Goal: Information Seeking & Learning: Learn about a topic

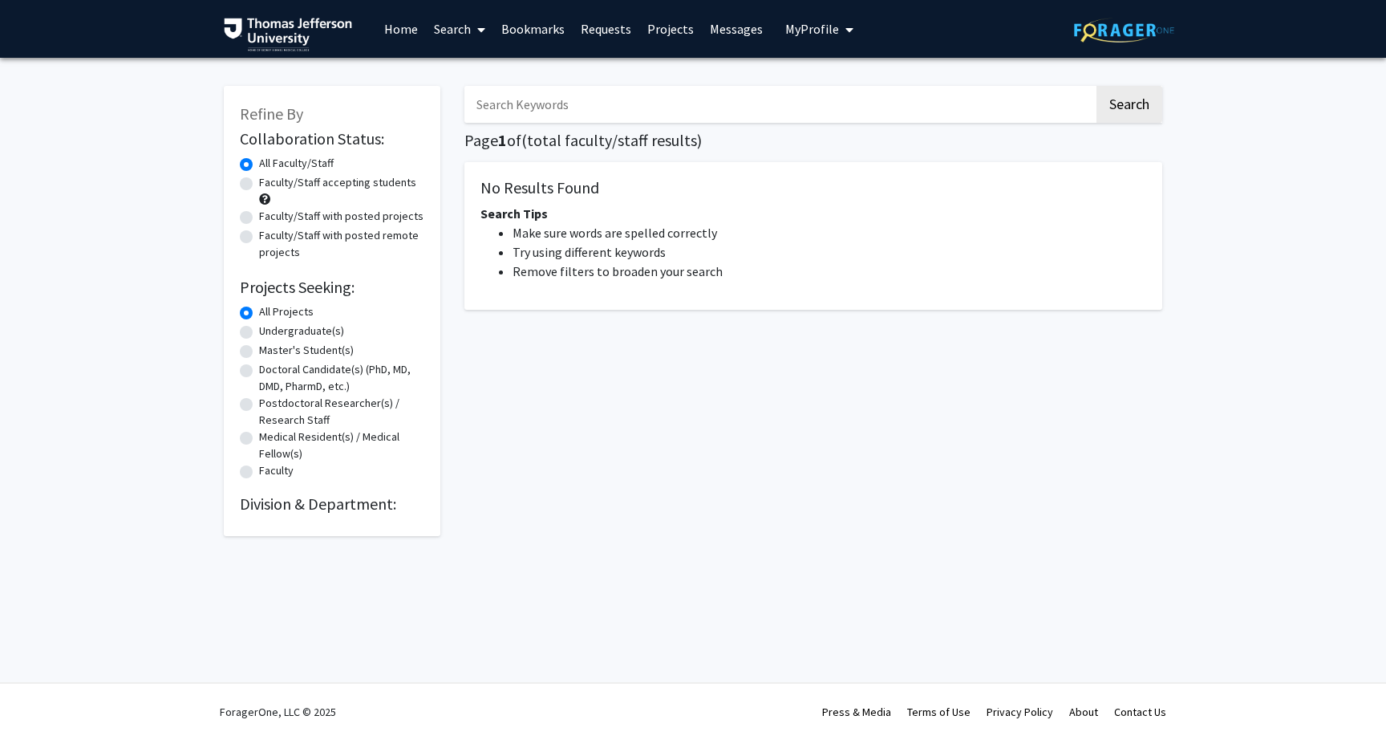
click at [548, 115] on input "Search Keywords" at bounding box center [780, 104] width 630 height 37
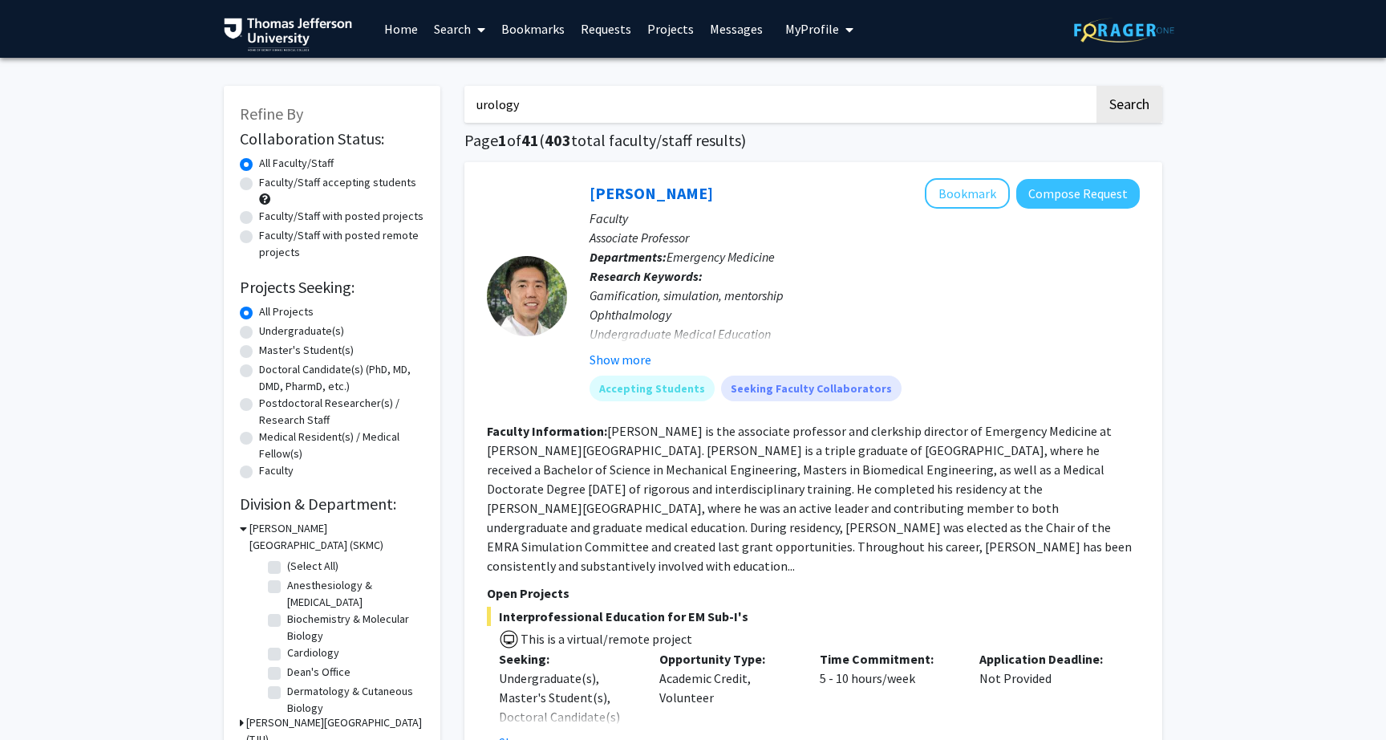
click at [1129, 107] on button "Search" at bounding box center [1130, 104] width 66 height 37
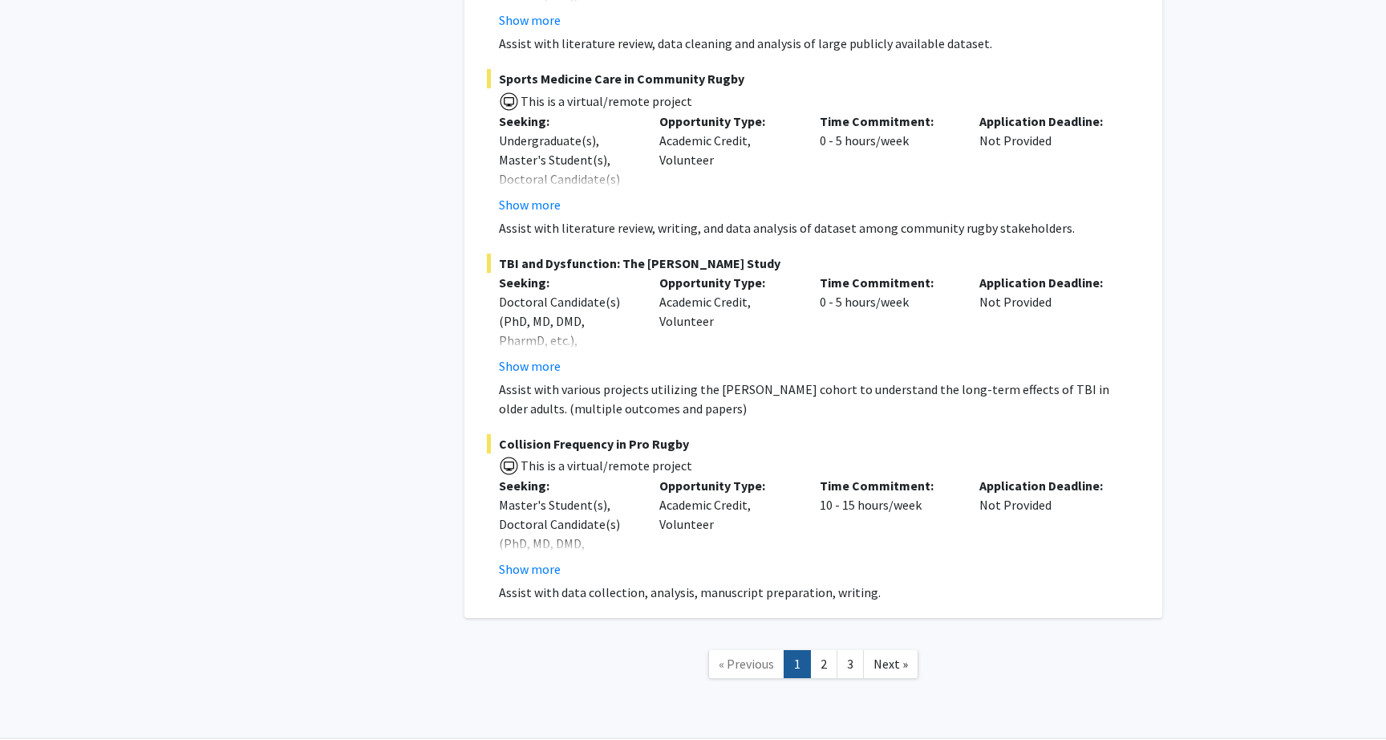
scroll to position [3233, 0]
click at [827, 651] on link "2" at bounding box center [823, 665] width 27 height 28
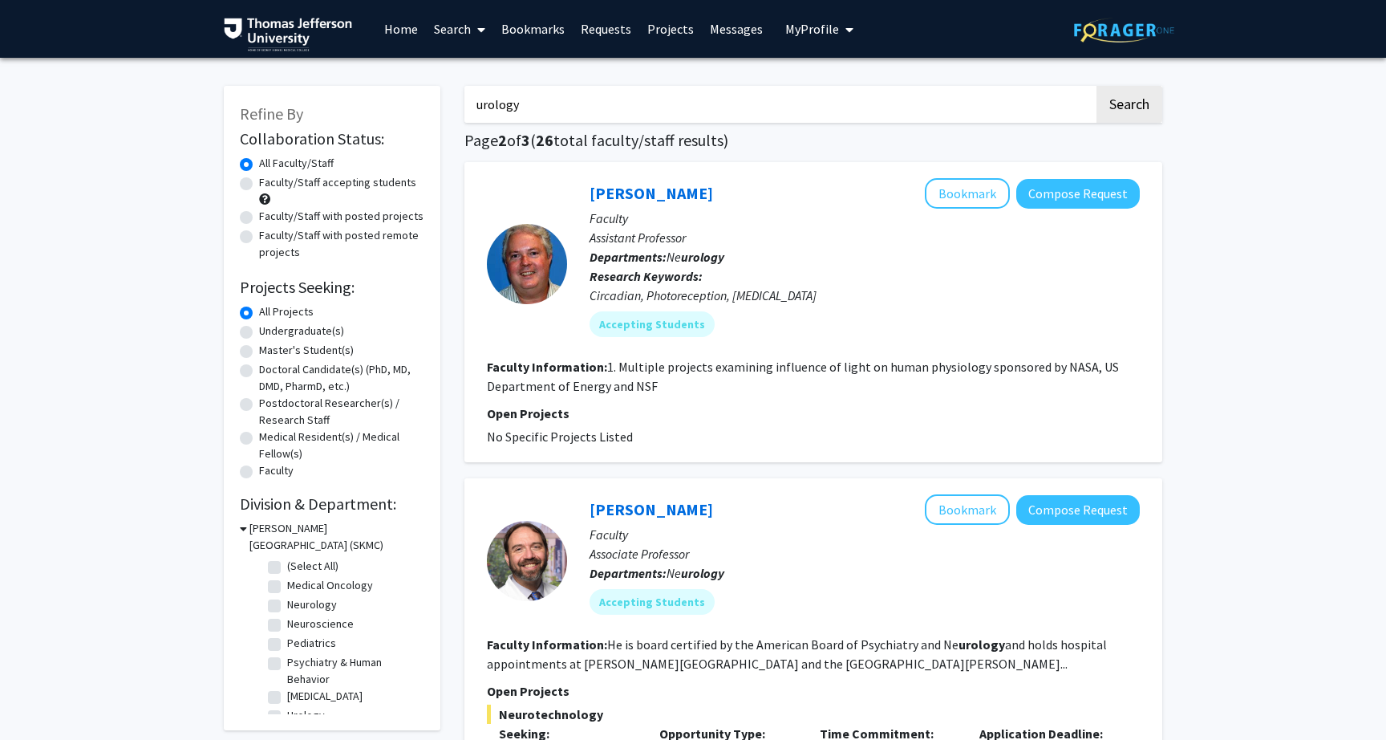
click at [475, 103] on input "urology" at bounding box center [780, 104] width 630 height 37
type input "neurology"
click at [1129, 107] on button "Search" at bounding box center [1130, 104] width 66 height 37
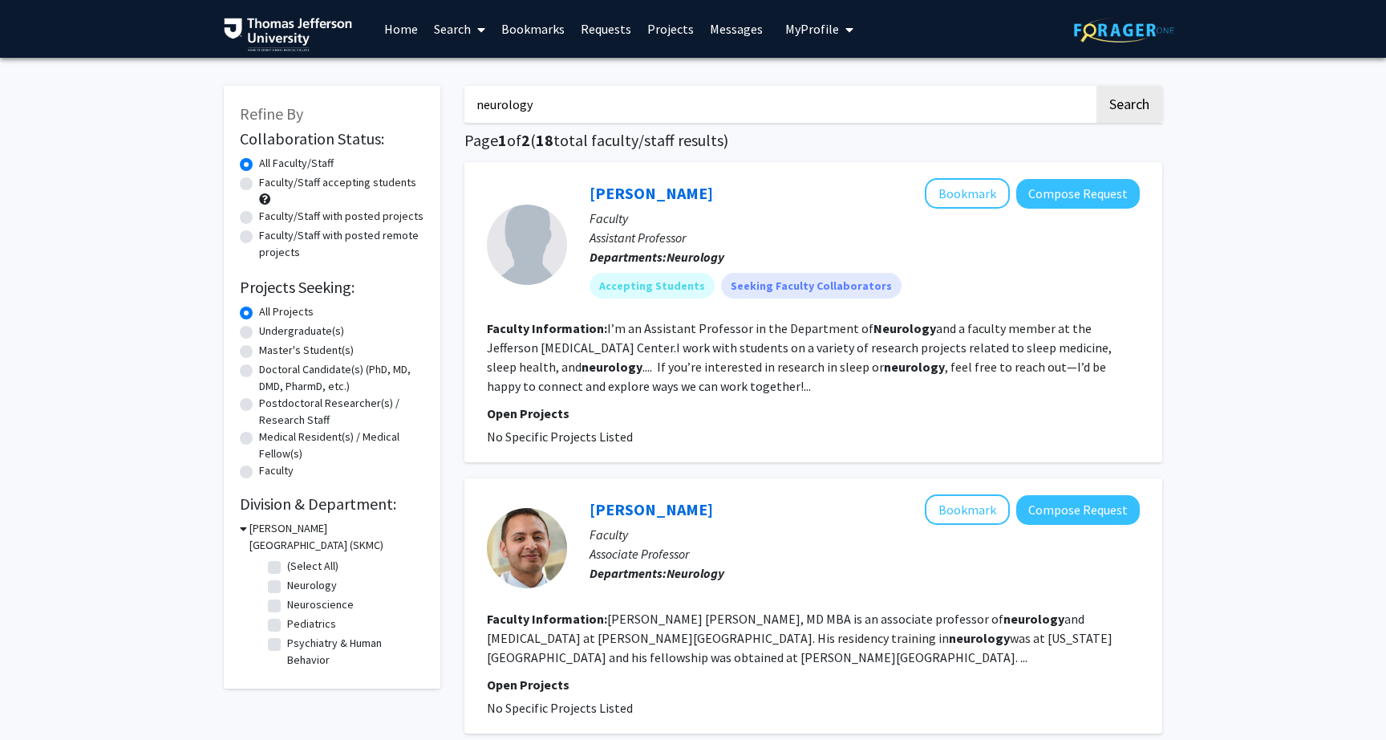
click at [287, 590] on label "Neurology" at bounding box center [312, 585] width 50 height 17
click at [287, 587] on input "Neurology" at bounding box center [292, 582] width 10 height 10
checkbox input "true"
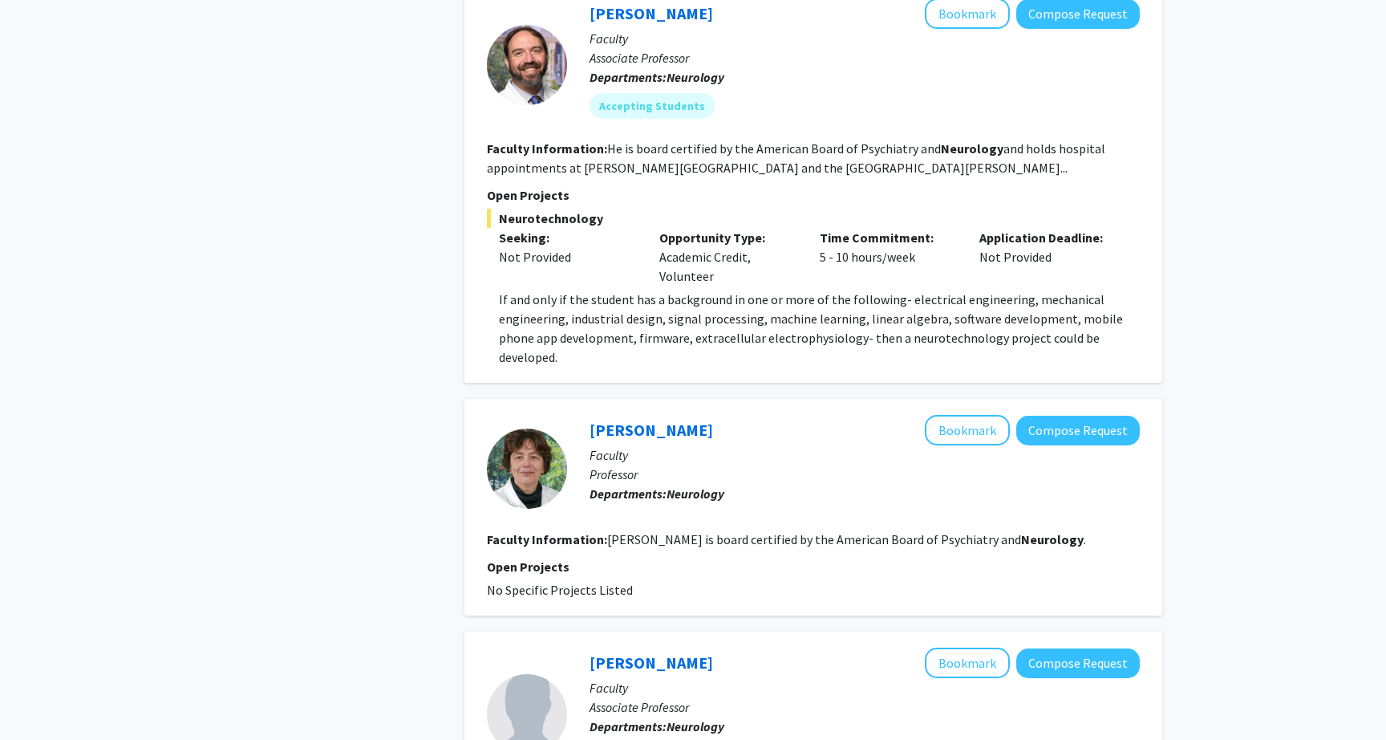
scroll to position [760, 0]
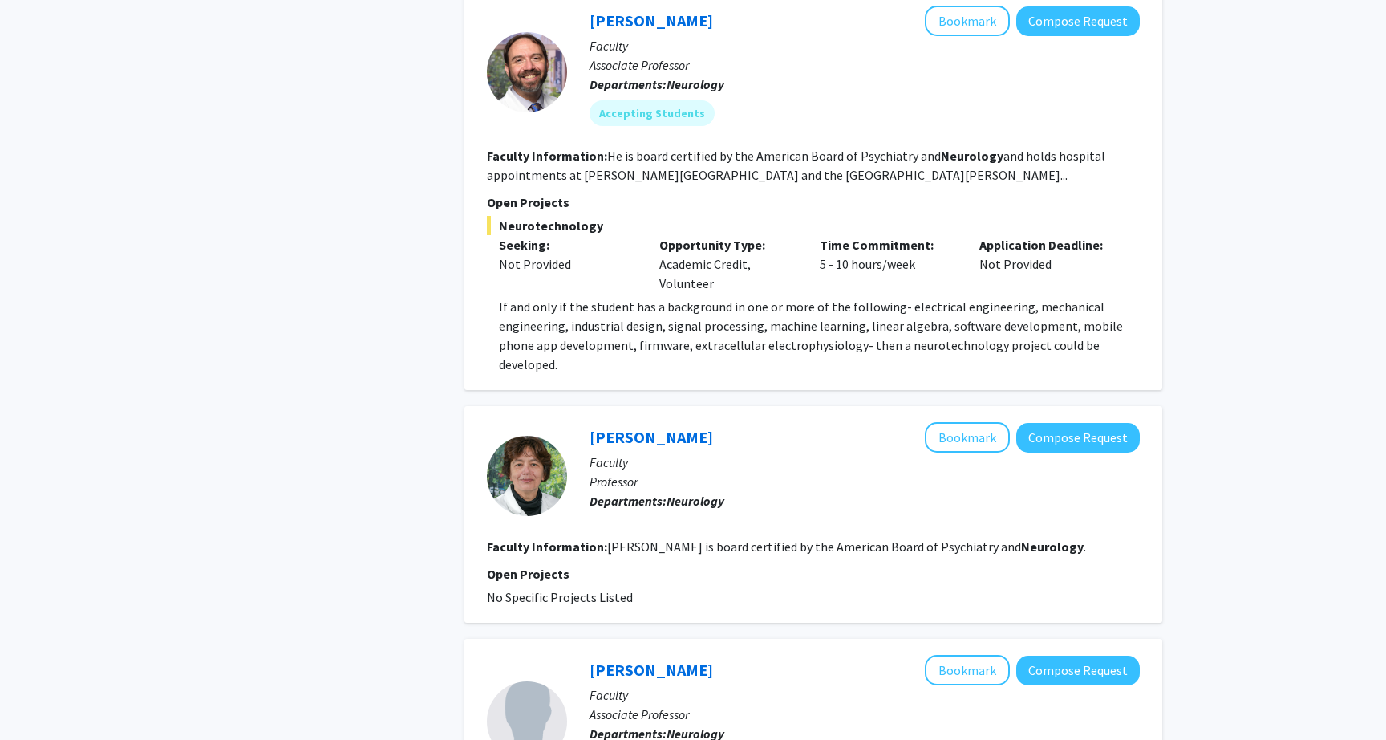
click at [537, 352] on p "If and only if the student has a background in one or more of the following- el…" at bounding box center [819, 335] width 641 height 77
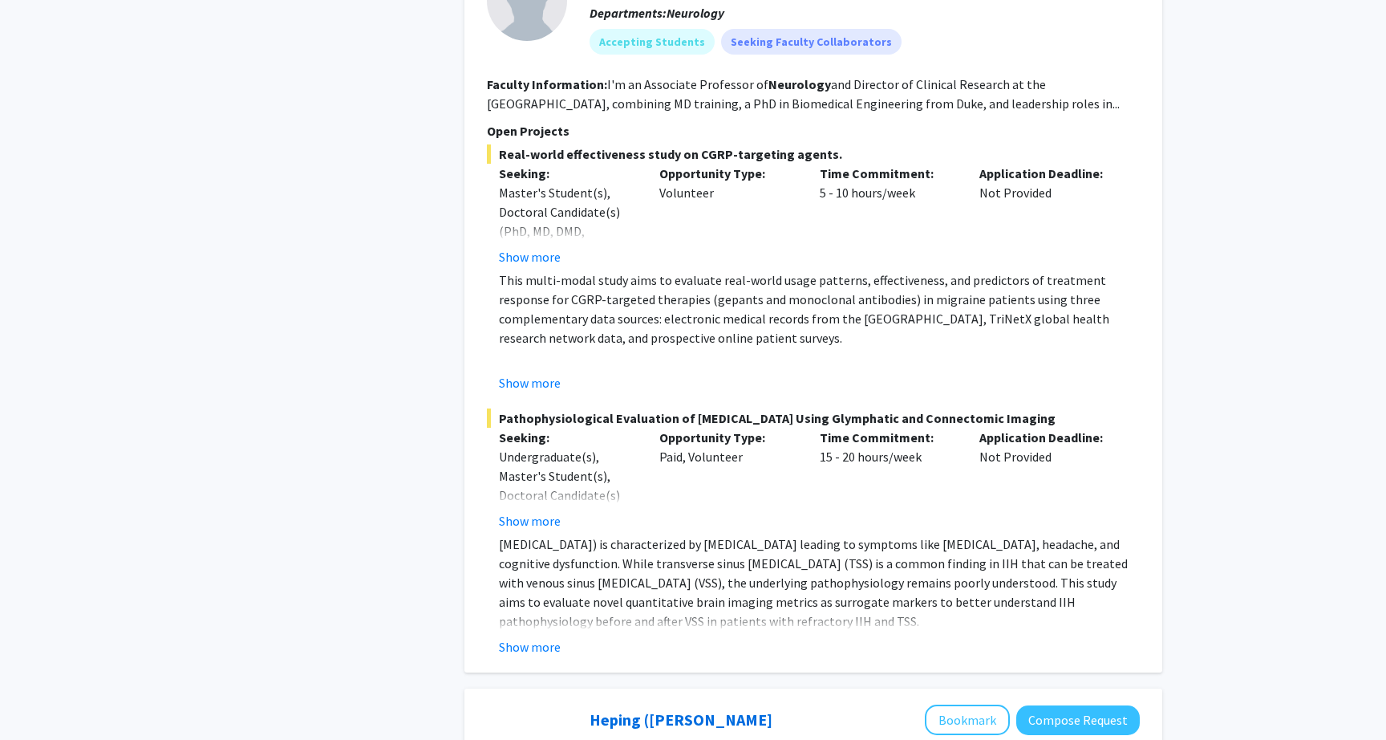
scroll to position [1480, 0]
click at [530, 266] on button "Show more" at bounding box center [530, 256] width 62 height 19
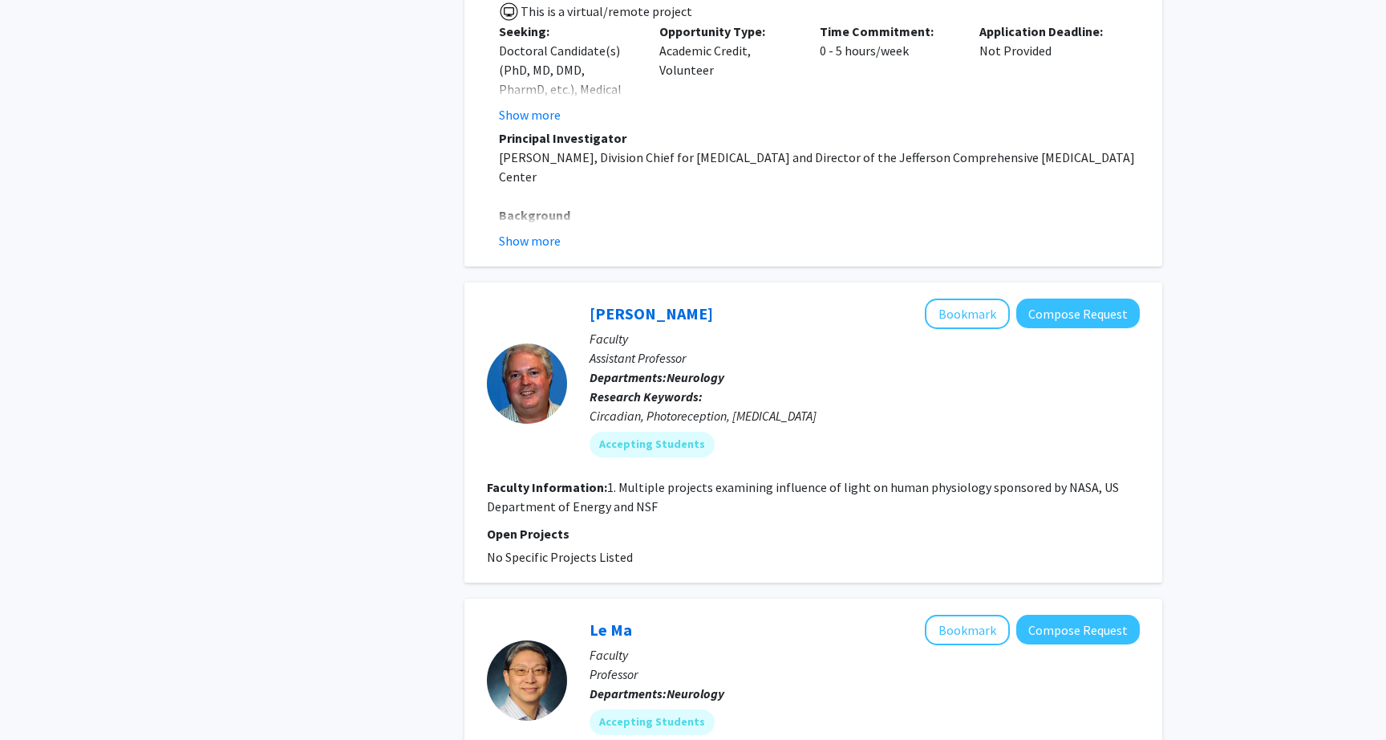
scroll to position [2119, 0]
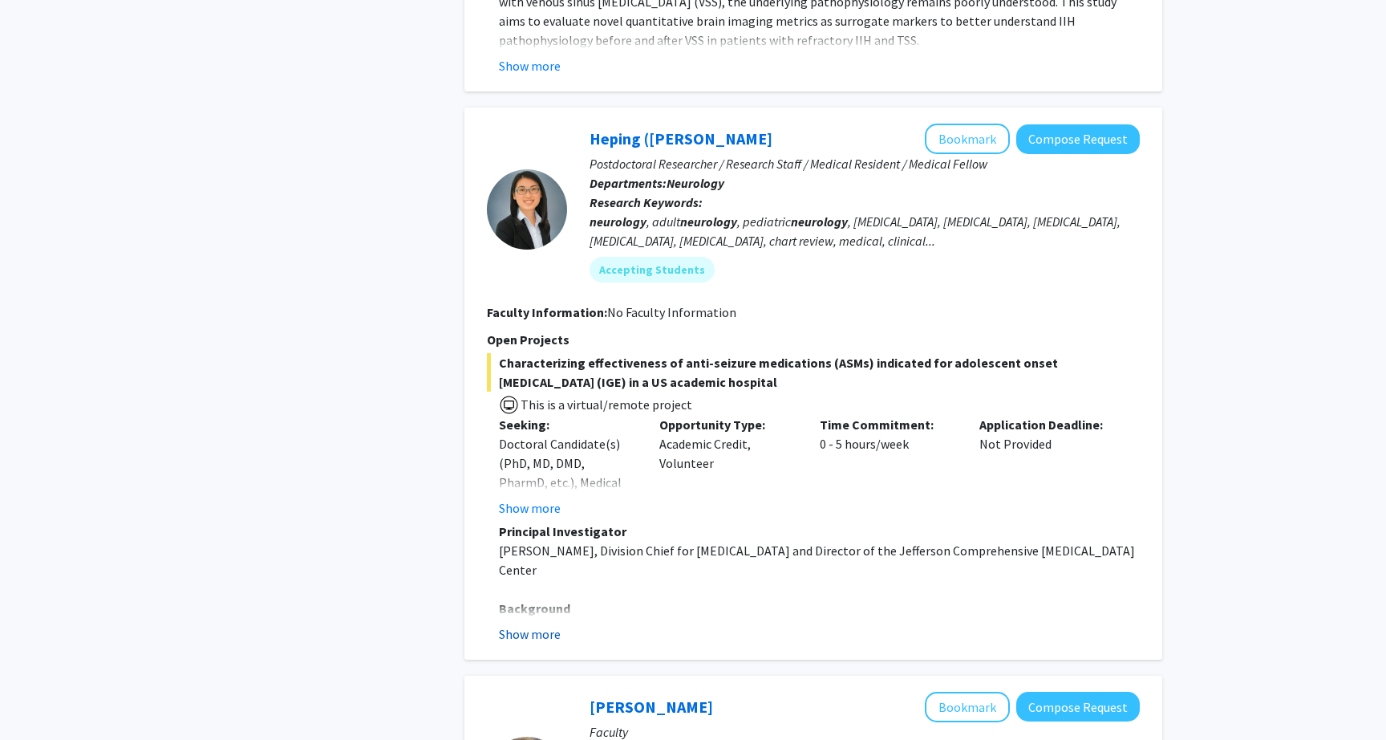
click at [546, 643] on button "Show more" at bounding box center [530, 633] width 62 height 19
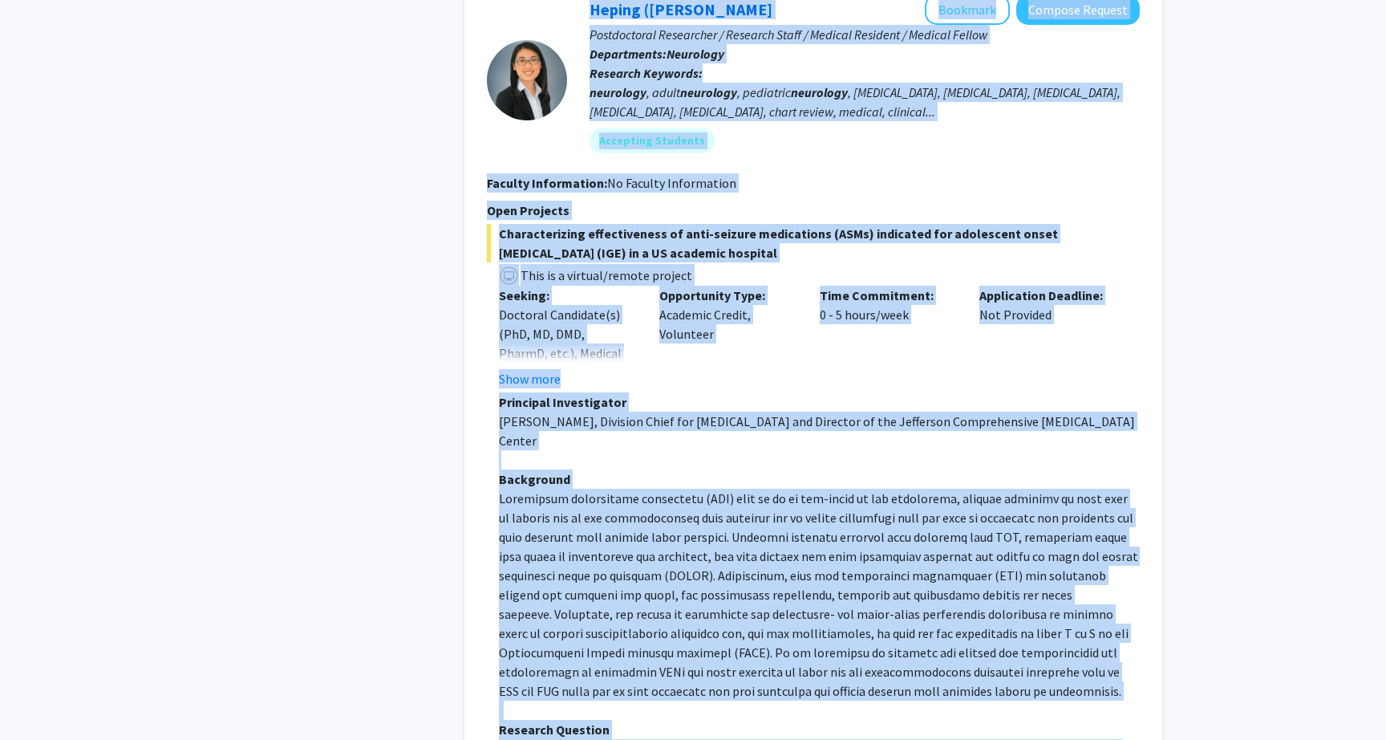
scroll to position [2212, 0]
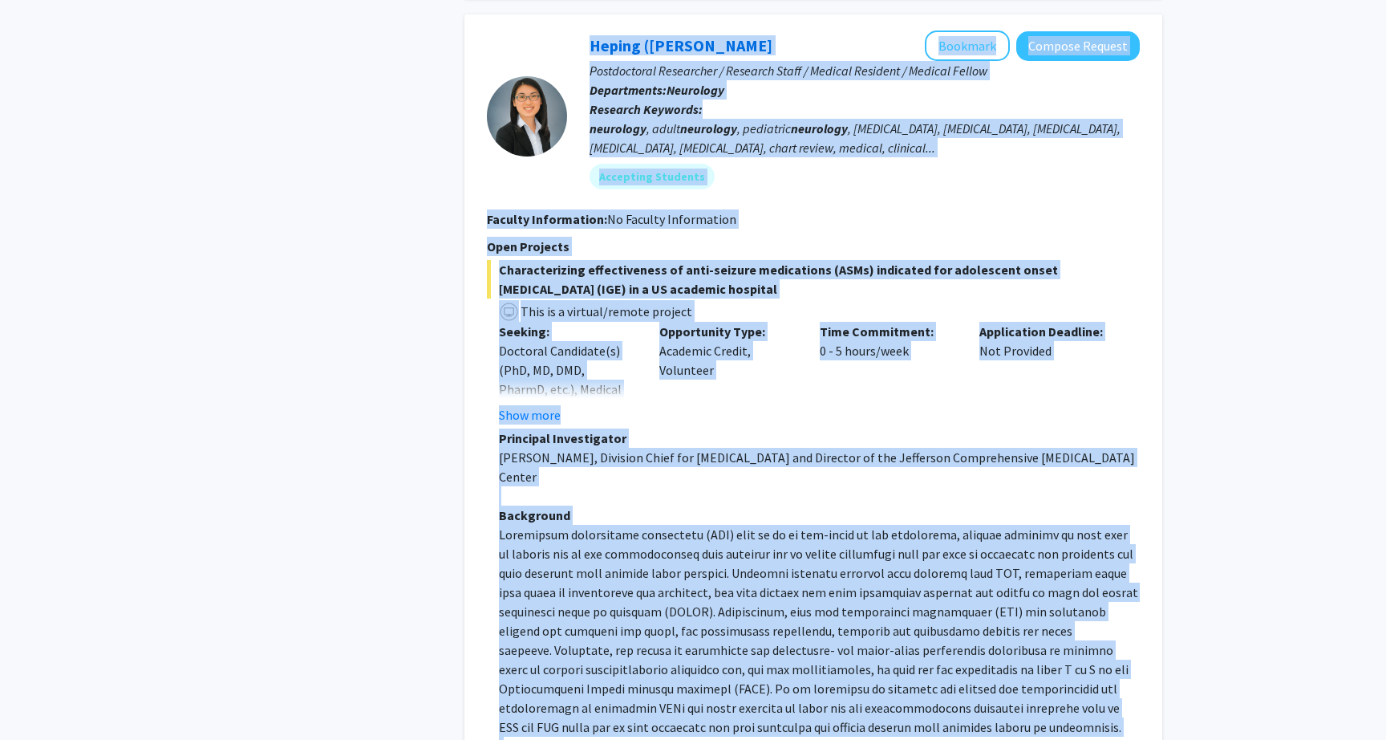
drag, startPoint x: 1081, startPoint y: 606, endPoint x: 507, endPoint y: 124, distance: 750.0
click at [507, 124] on fg-search-faculty "Heping ([PERSON_NAME] Bookmark Compose Request Postdoctoral Researcher / Resear…" at bounding box center [813, 521] width 653 height 982
copy fg-search-faculty "Heping ([PERSON_NAME] Bookmark Compose Request Postdoctoral Researcher / Resear…"
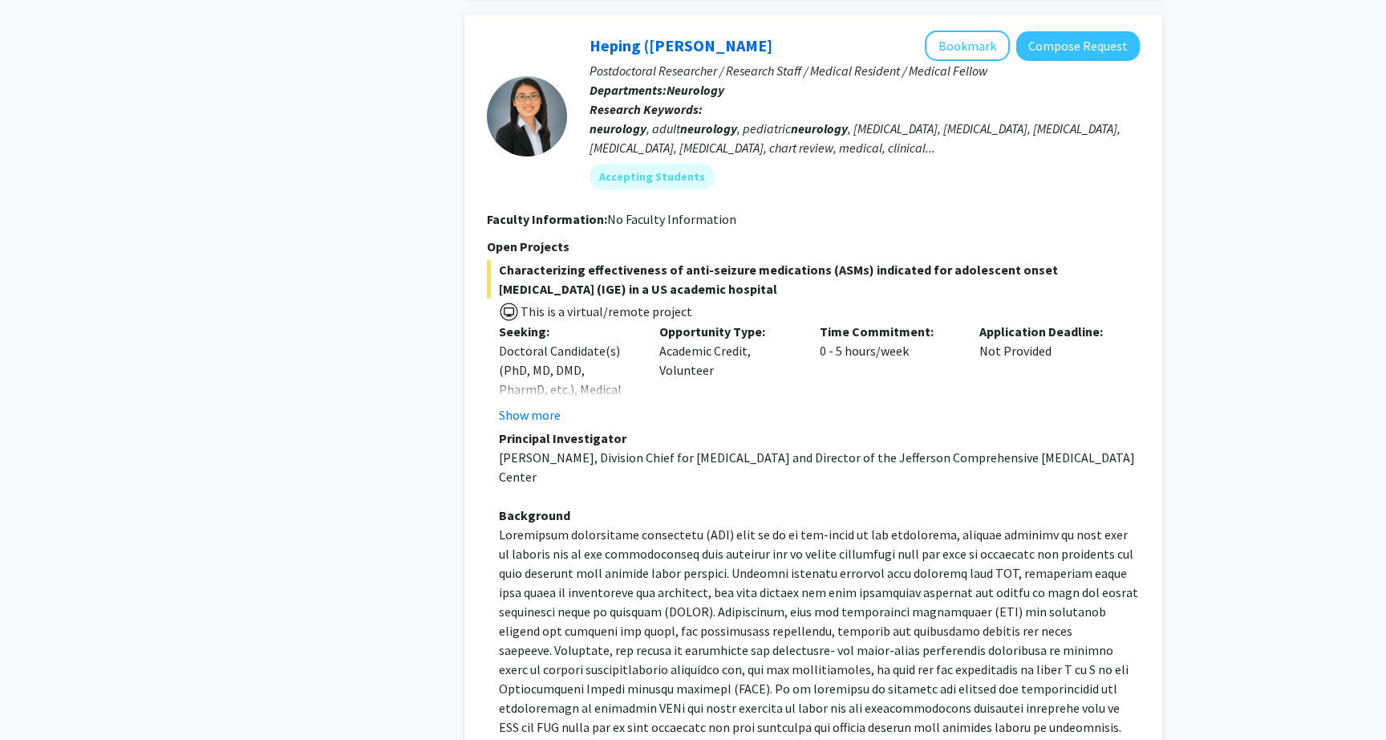
click at [396, 489] on div "Refine By Collaboration Status: Collaboration Status All Faculty/Staff Collabor…" at bounding box center [332, 67] width 241 height 4418
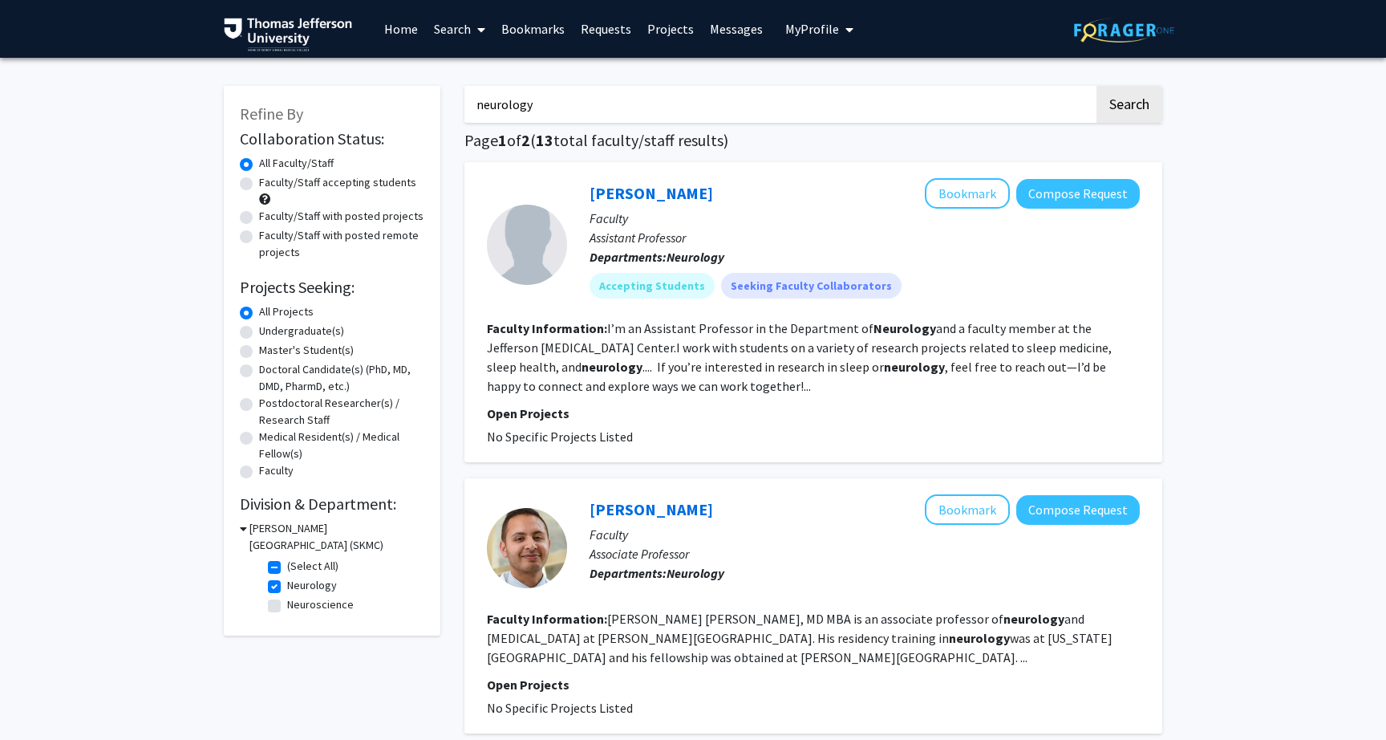
scroll to position [0, 0]
click at [287, 586] on label "Neurology" at bounding box center [312, 585] width 50 height 17
click at [287, 586] on input "Neurology" at bounding box center [292, 582] width 10 height 10
checkbox input "false"
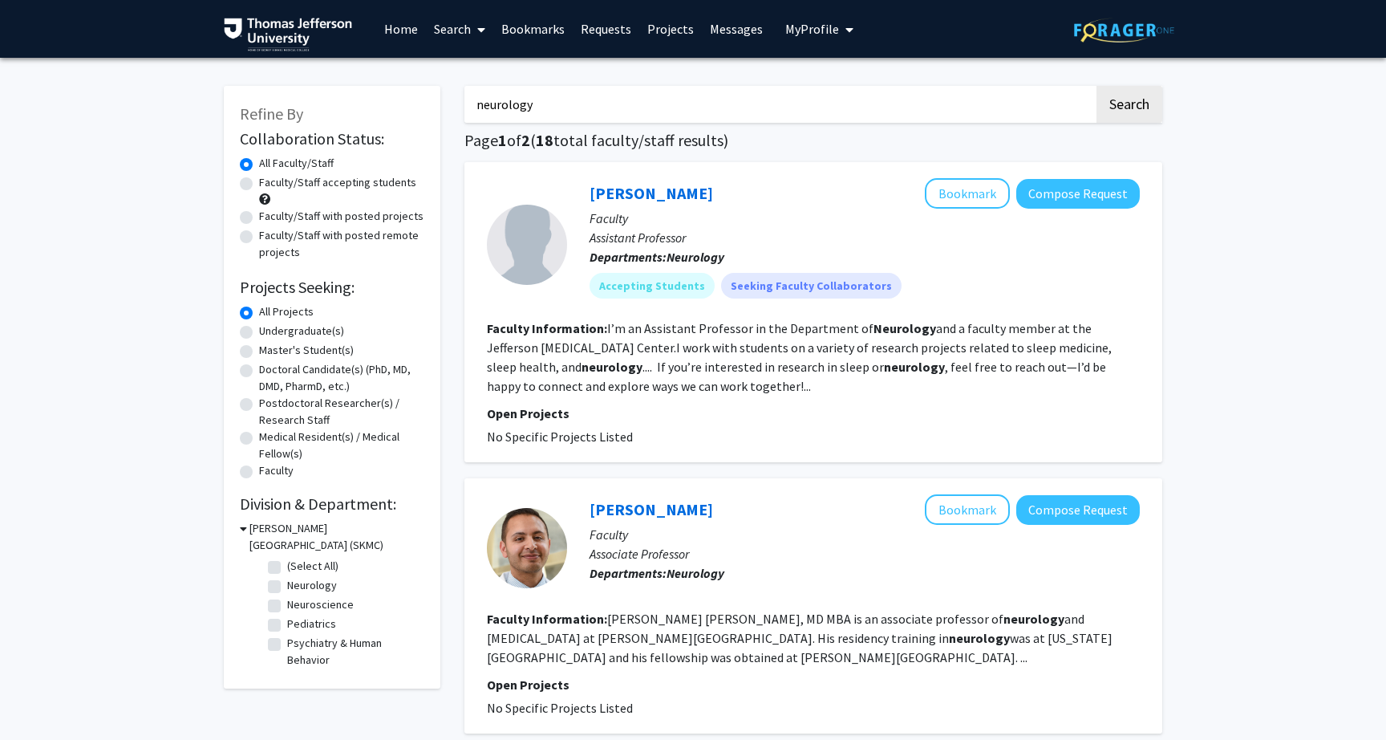
drag, startPoint x: 528, startPoint y: 107, endPoint x: 409, endPoint y: 78, distance: 122.2
click at [1129, 107] on button "Search" at bounding box center [1130, 104] width 66 height 37
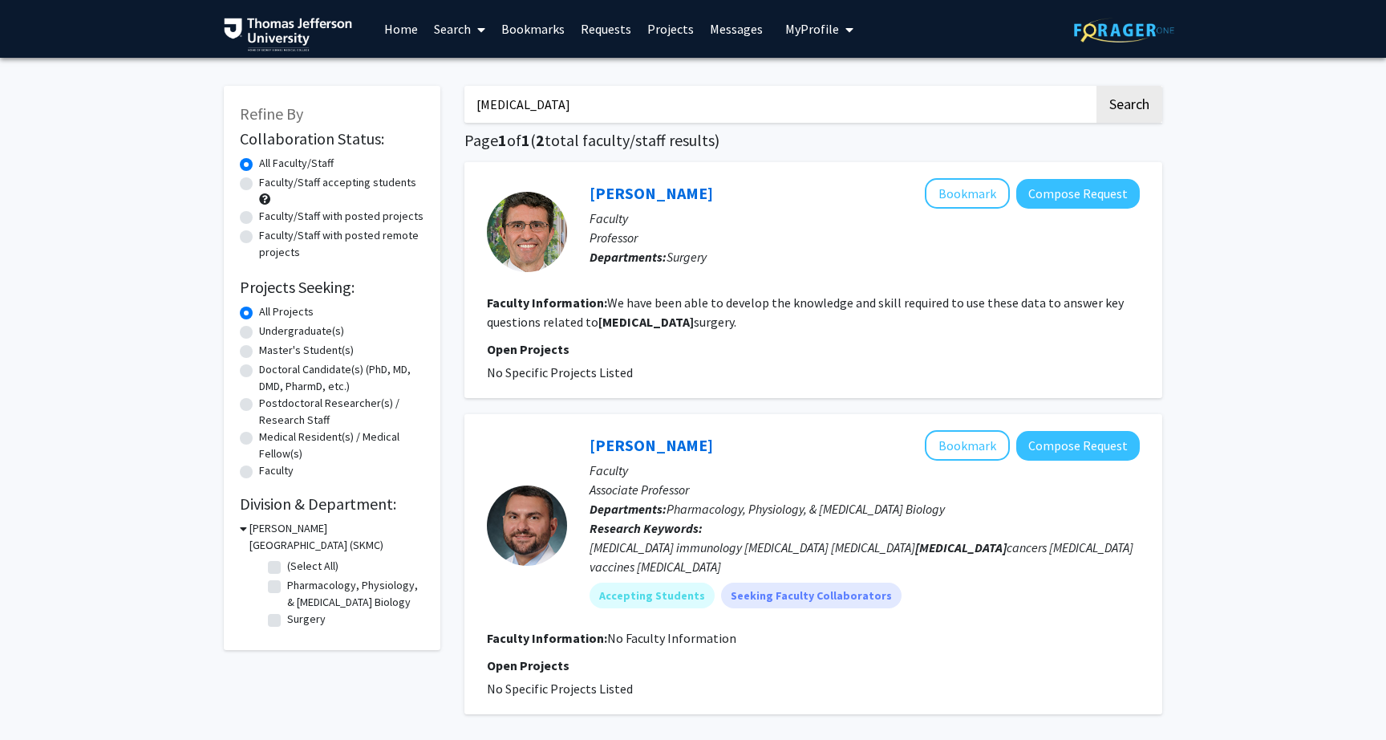
scroll to position [-2, 0]
click at [598, 112] on input "[MEDICAL_DATA]" at bounding box center [780, 104] width 630 height 37
type input "[MEDICAL_DATA]"
click at [1129, 107] on button "Search" at bounding box center [1130, 104] width 66 height 37
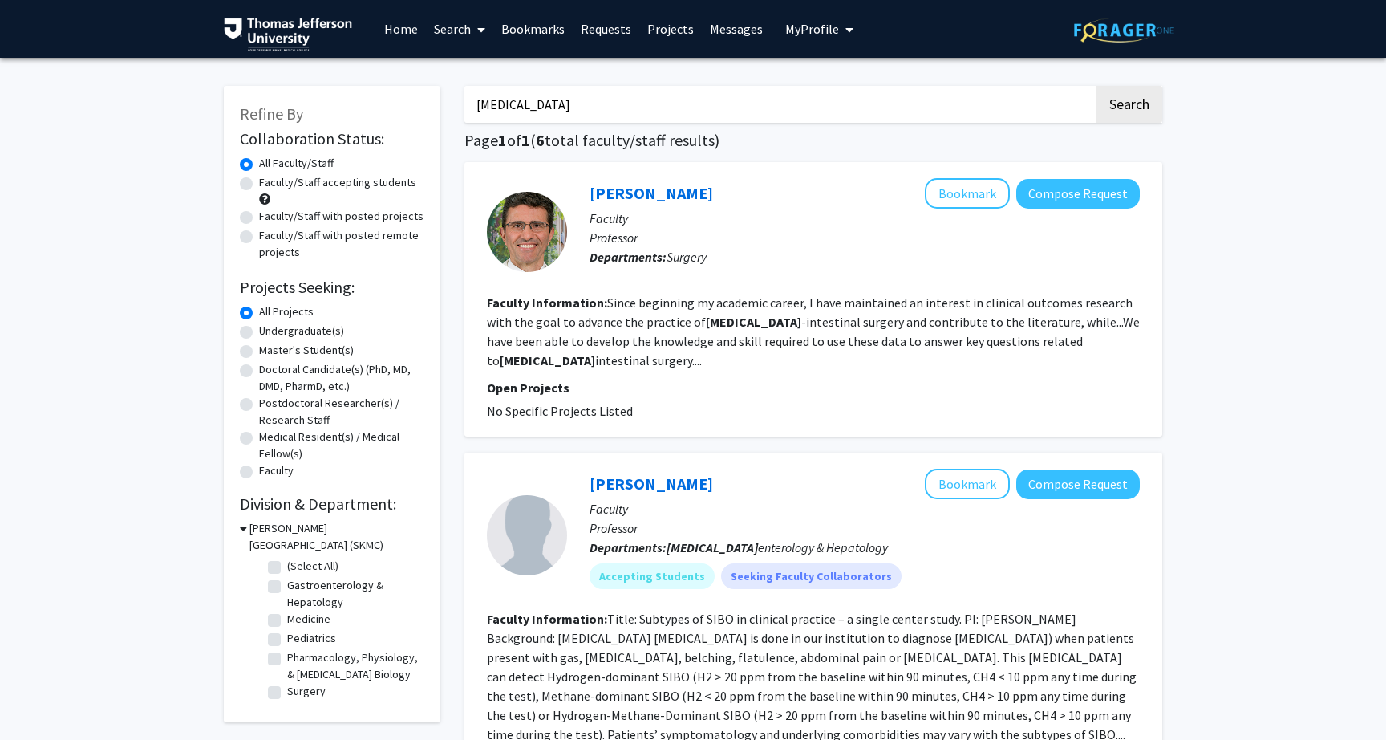
drag, startPoint x: 485, startPoint y: 112, endPoint x: 362, endPoint y: 111, distance: 123.6
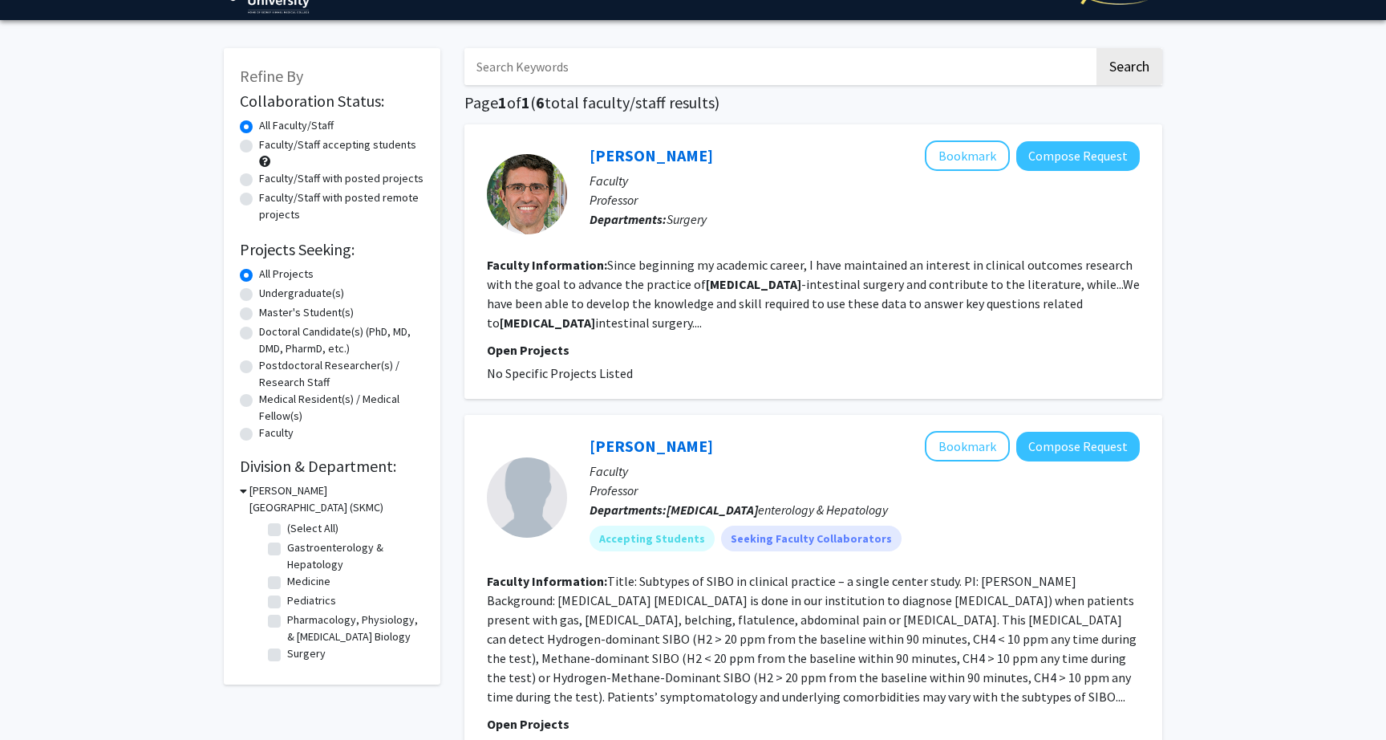
scroll to position [36, 0]
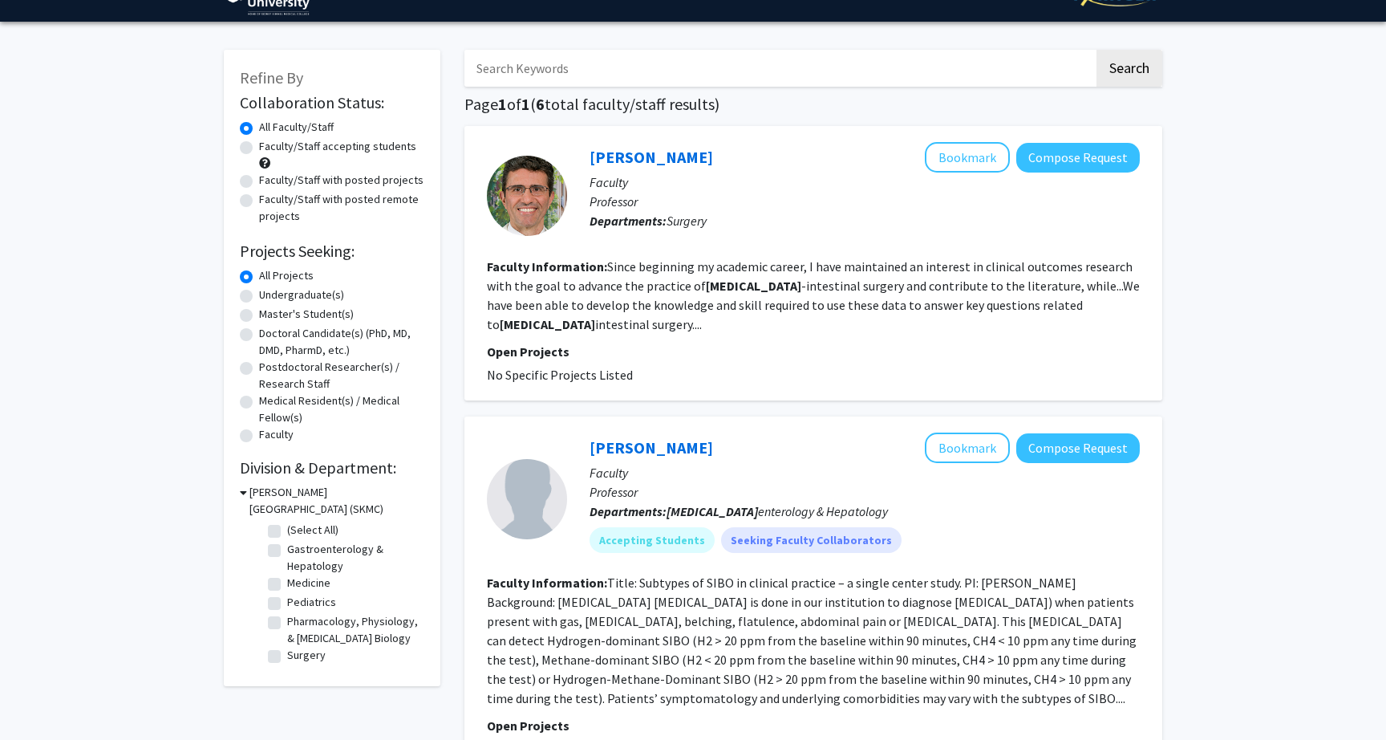
click at [1129, 71] on button "Search" at bounding box center [1130, 68] width 66 height 37
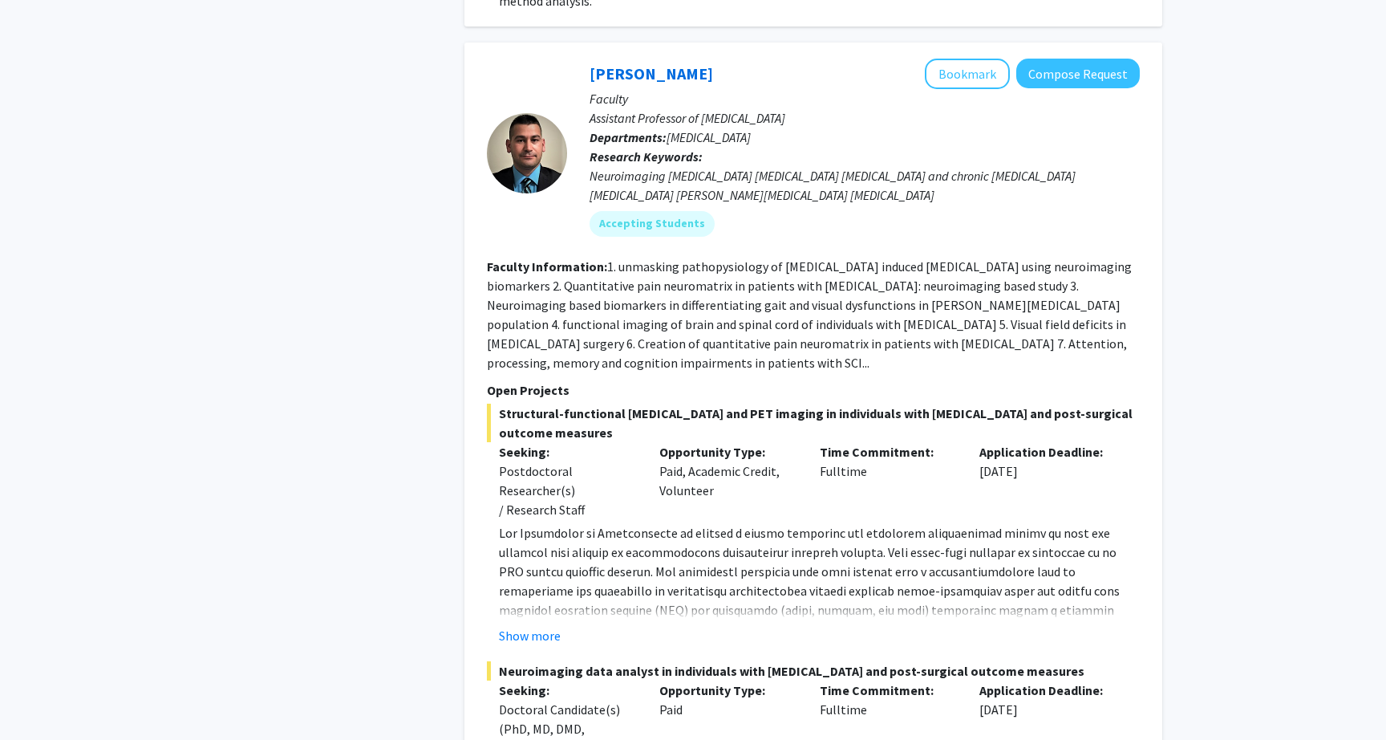
scroll to position [1481, 0]
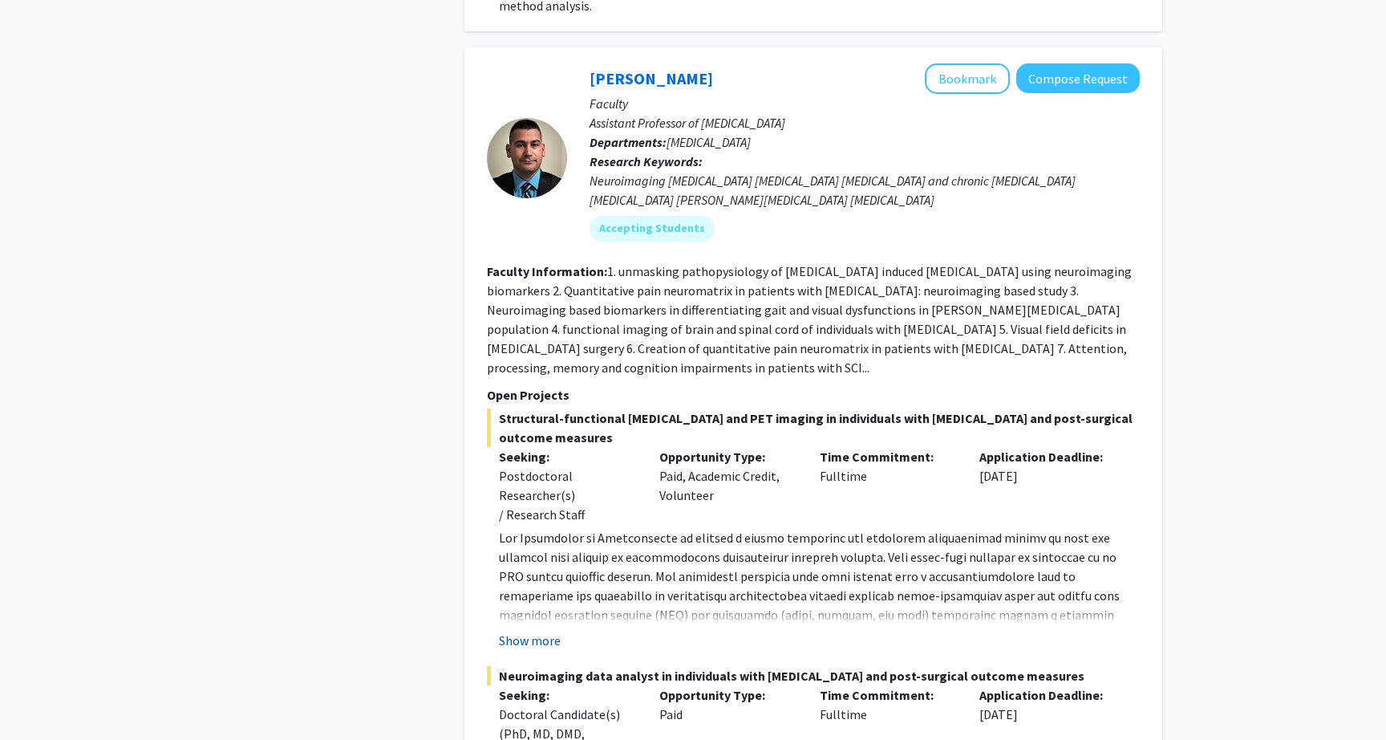
click at [532, 631] on button "Show more" at bounding box center [530, 640] width 62 height 19
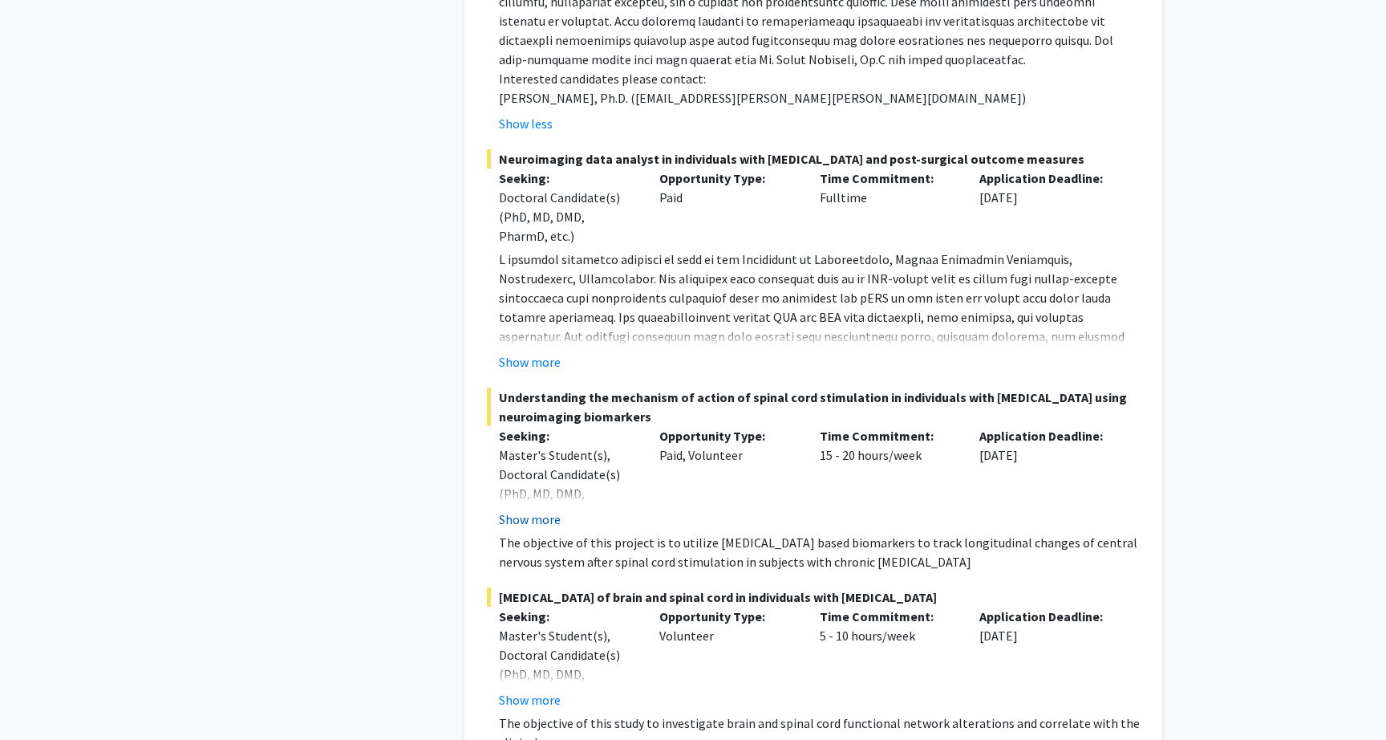
scroll to position [2251, 0]
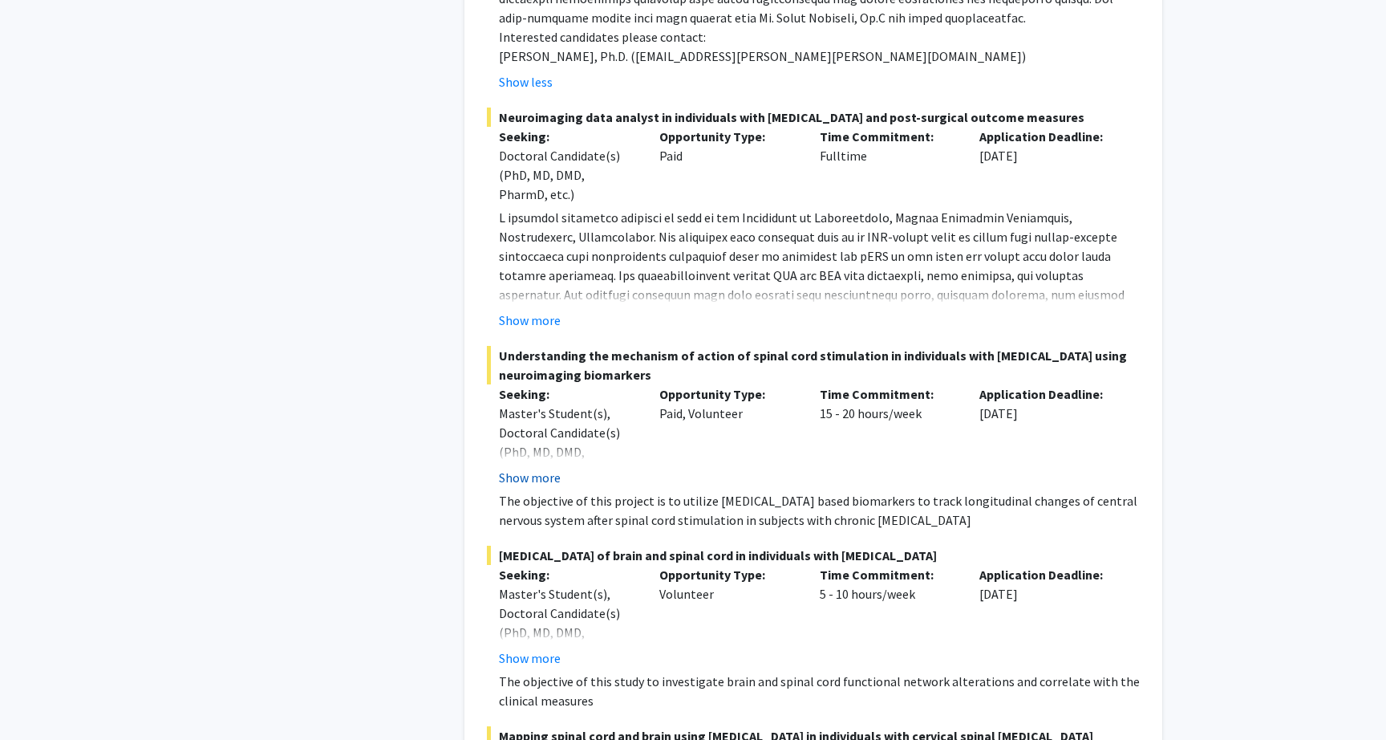
click at [534, 468] on button "Show more" at bounding box center [530, 477] width 62 height 19
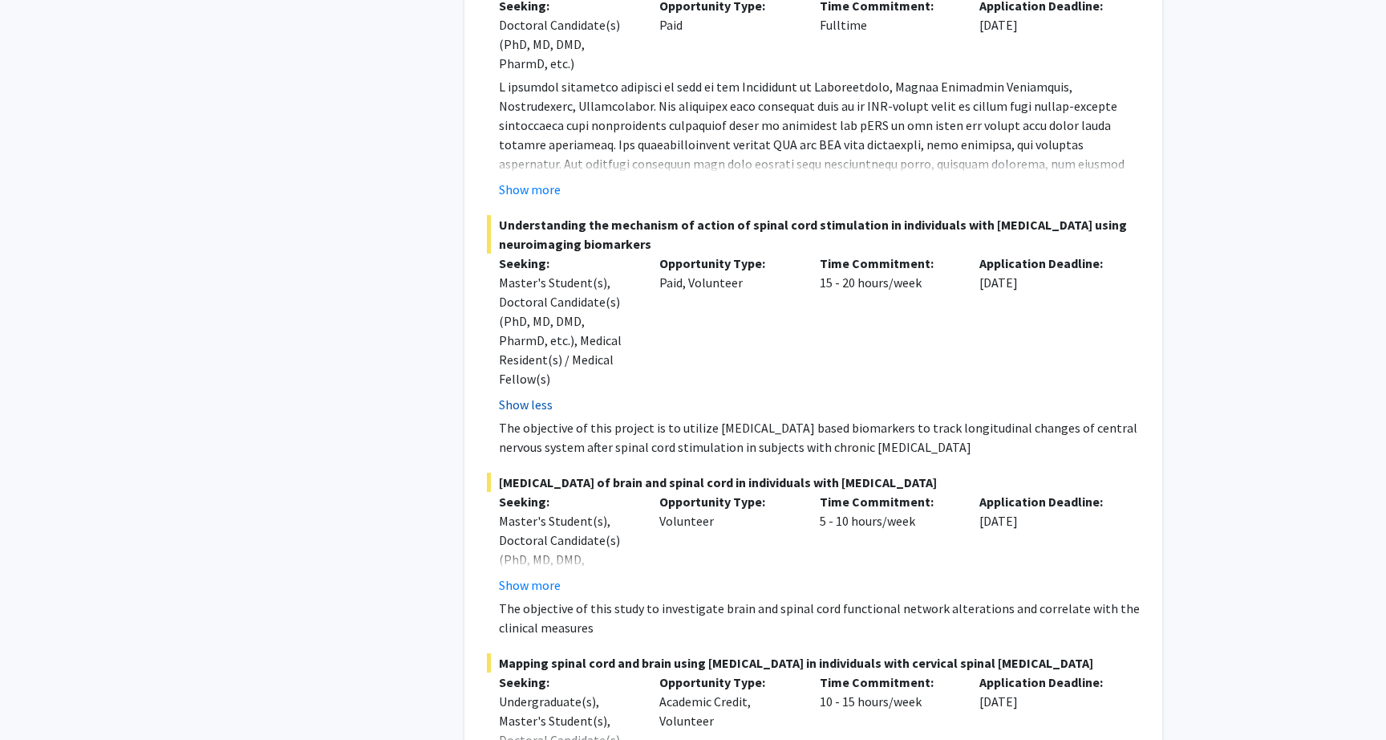
scroll to position [2464, 0]
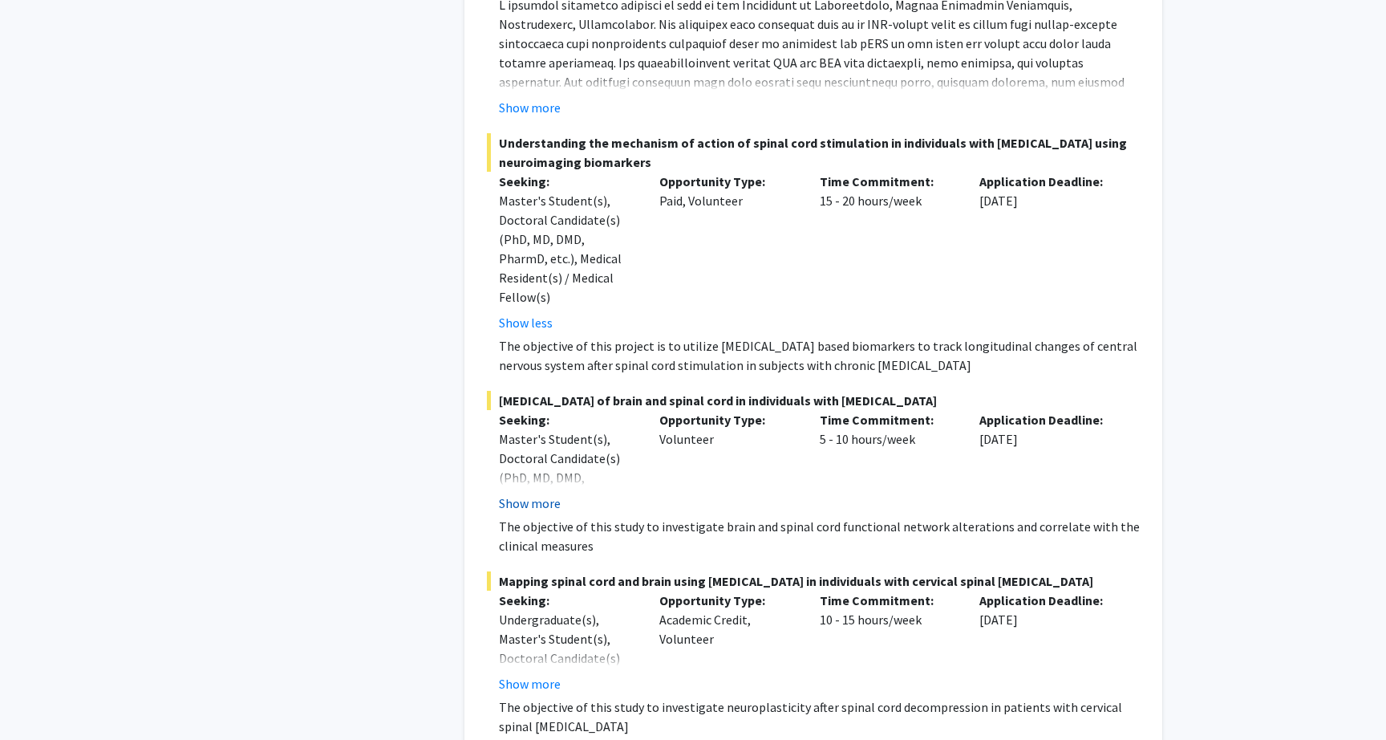
click at [536, 493] on button "Show more" at bounding box center [530, 502] width 62 height 19
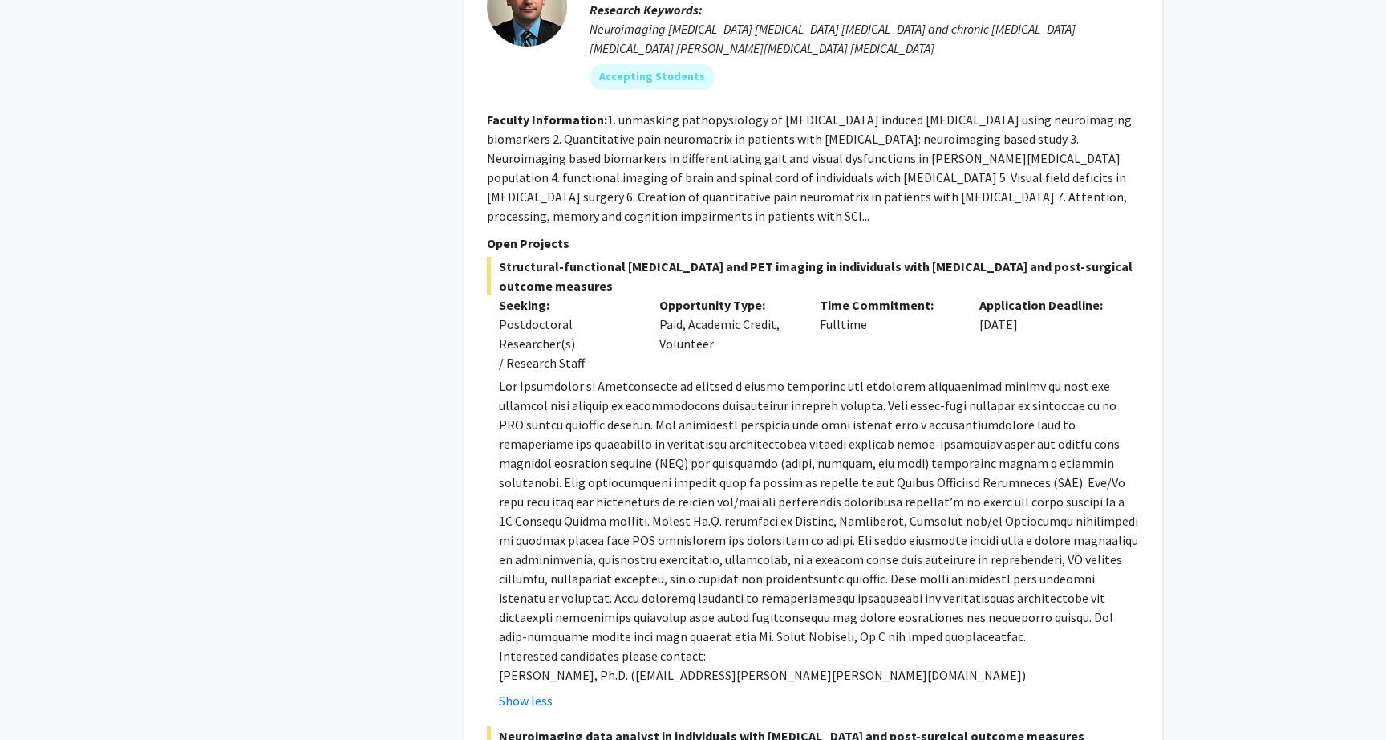
scroll to position [1634, 0]
click at [536, 461] on p at bounding box center [819, 510] width 641 height 270
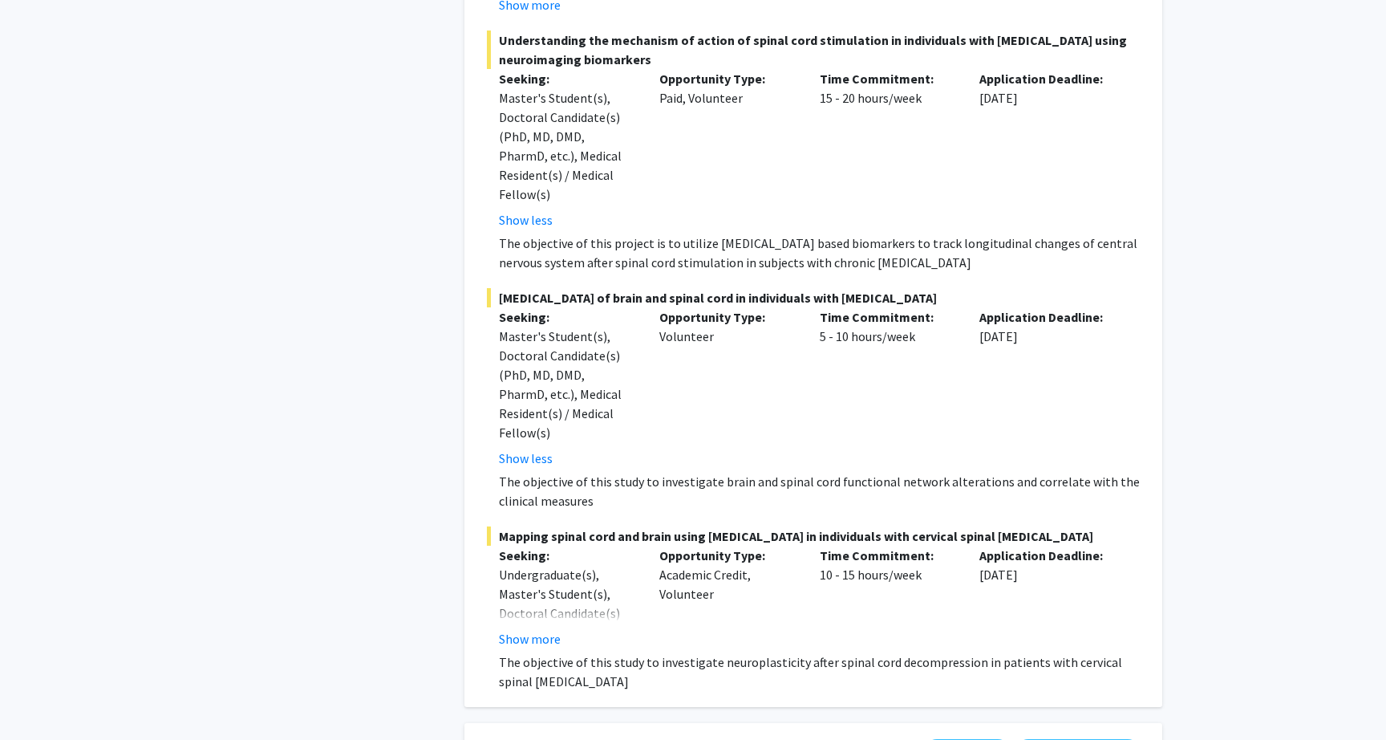
scroll to position [2570, 0]
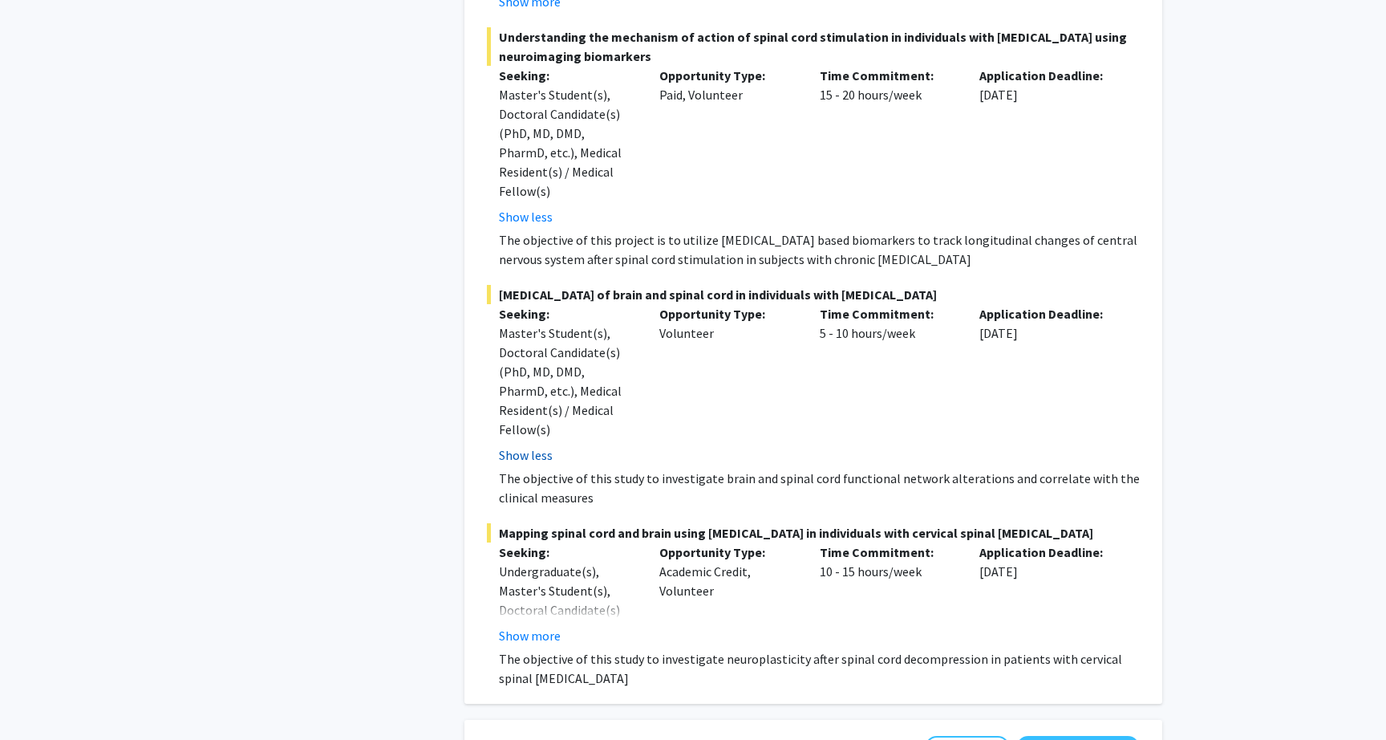
click at [530, 445] on button "Show less" at bounding box center [526, 454] width 54 height 19
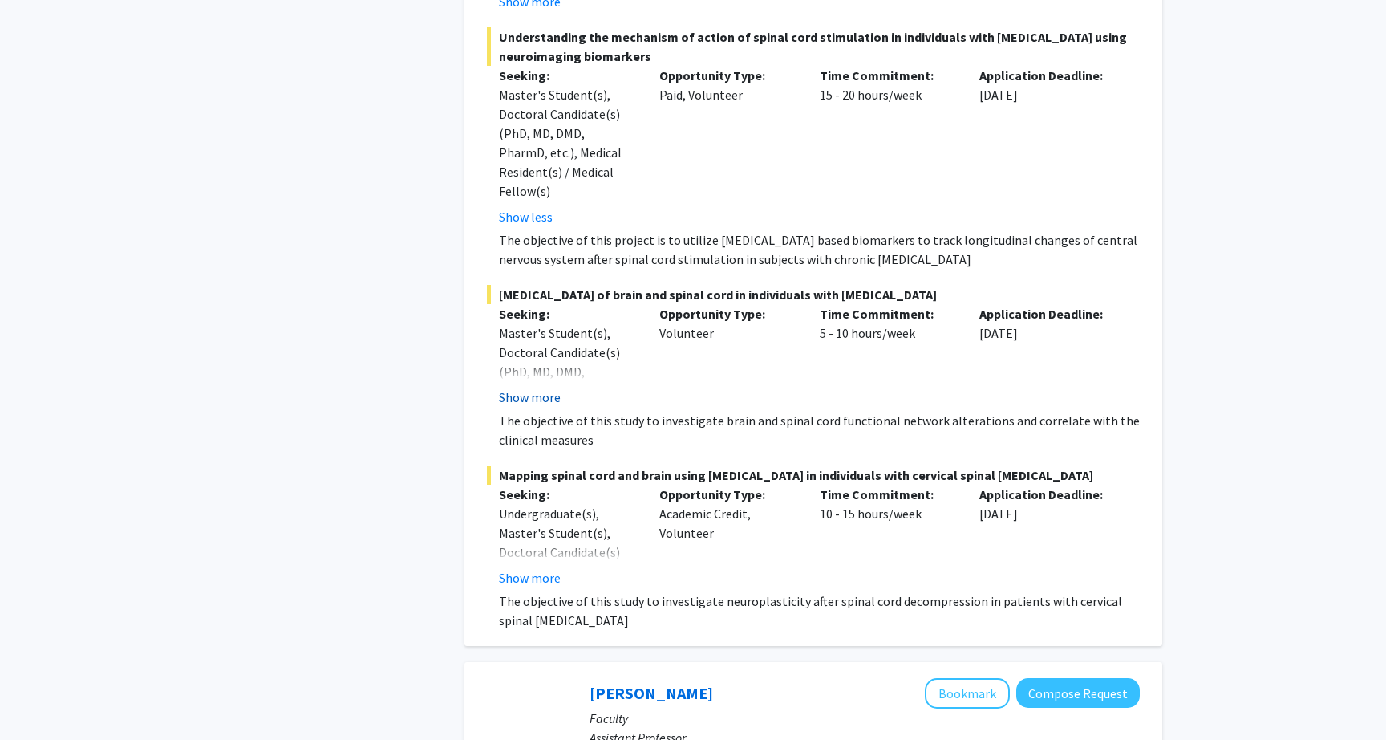
click at [530, 388] on button "Show more" at bounding box center [530, 397] width 62 height 19
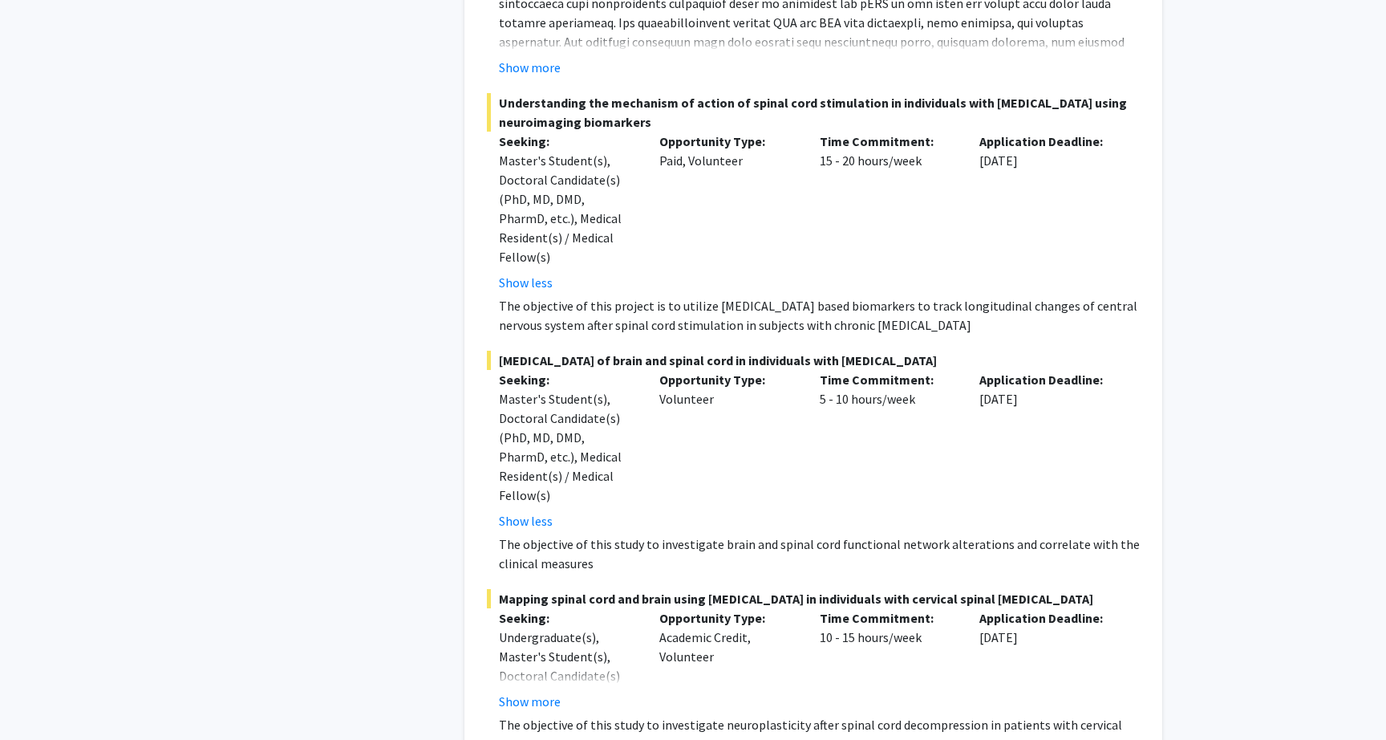
scroll to position [2549, 0]
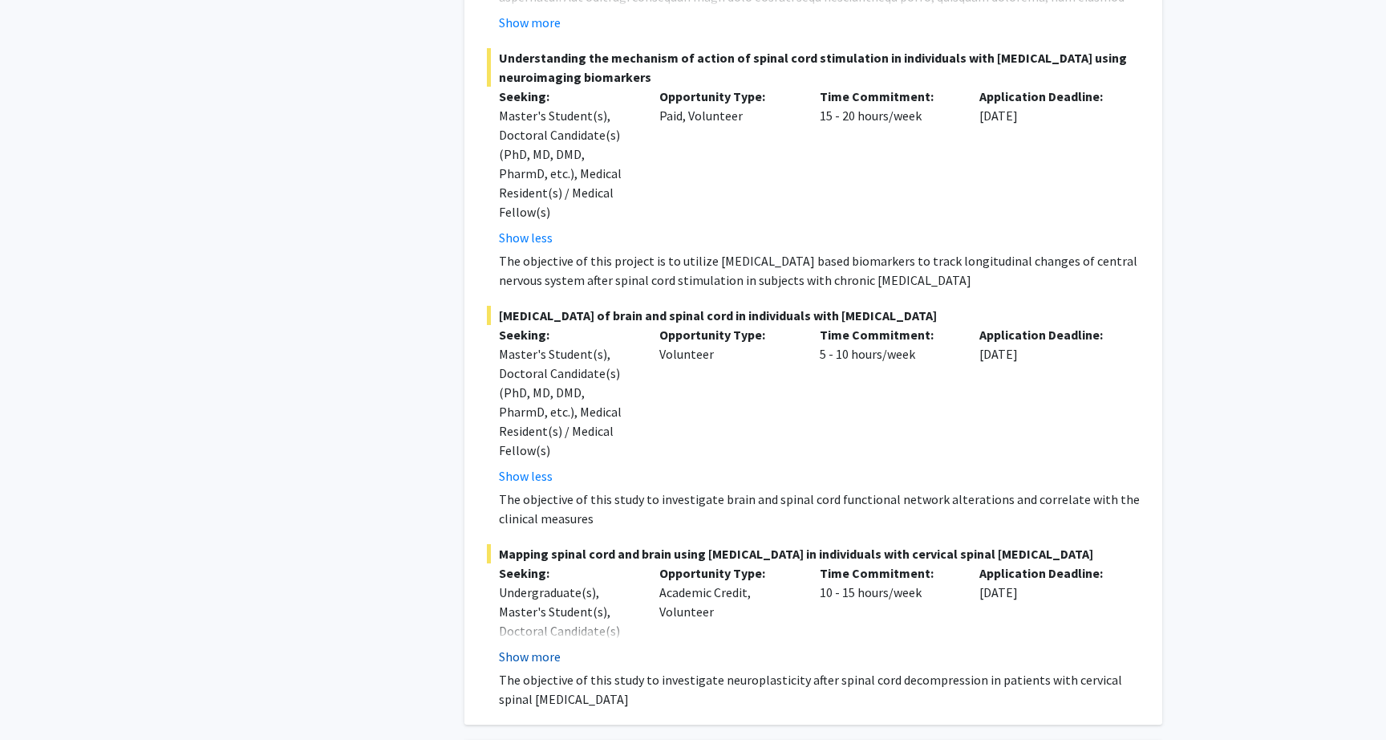
click at [538, 647] on button "Show more" at bounding box center [530, 656] width 62 height 19
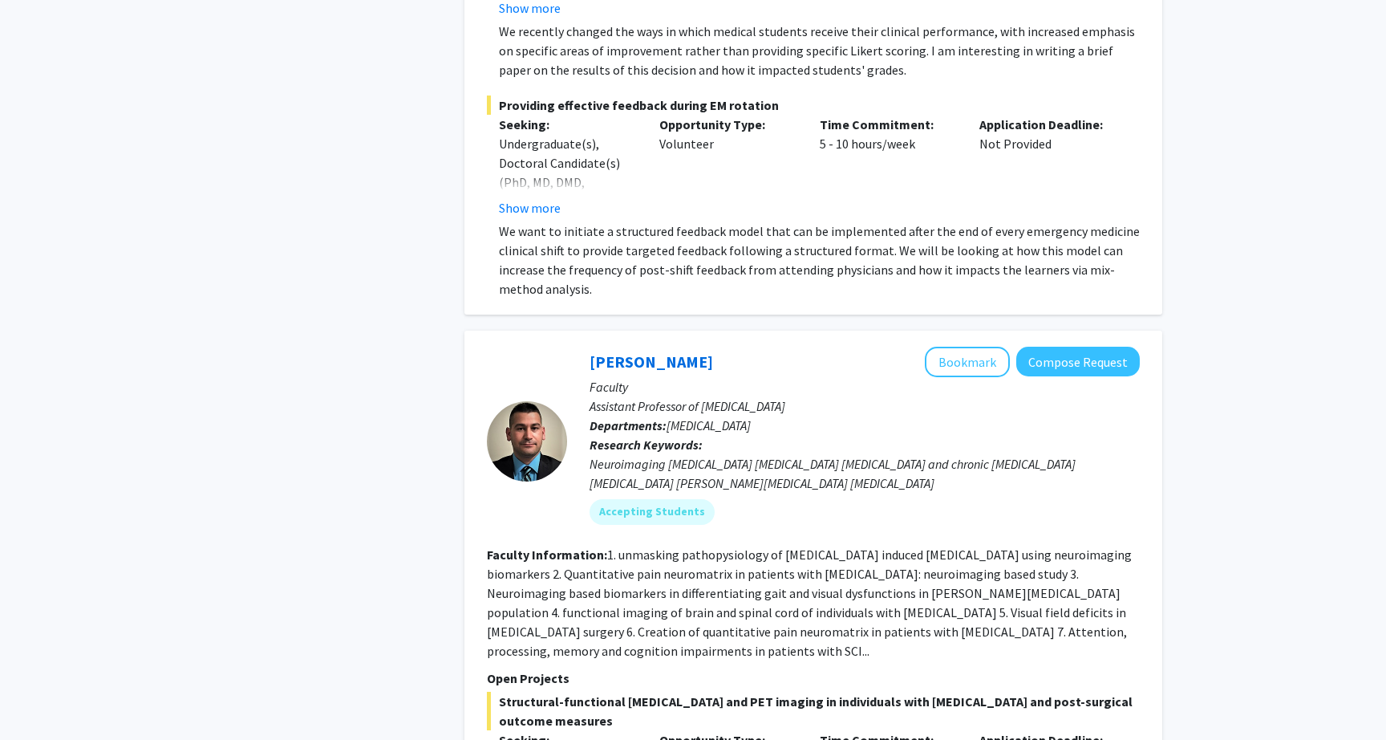
scroll to position [1188, 0]
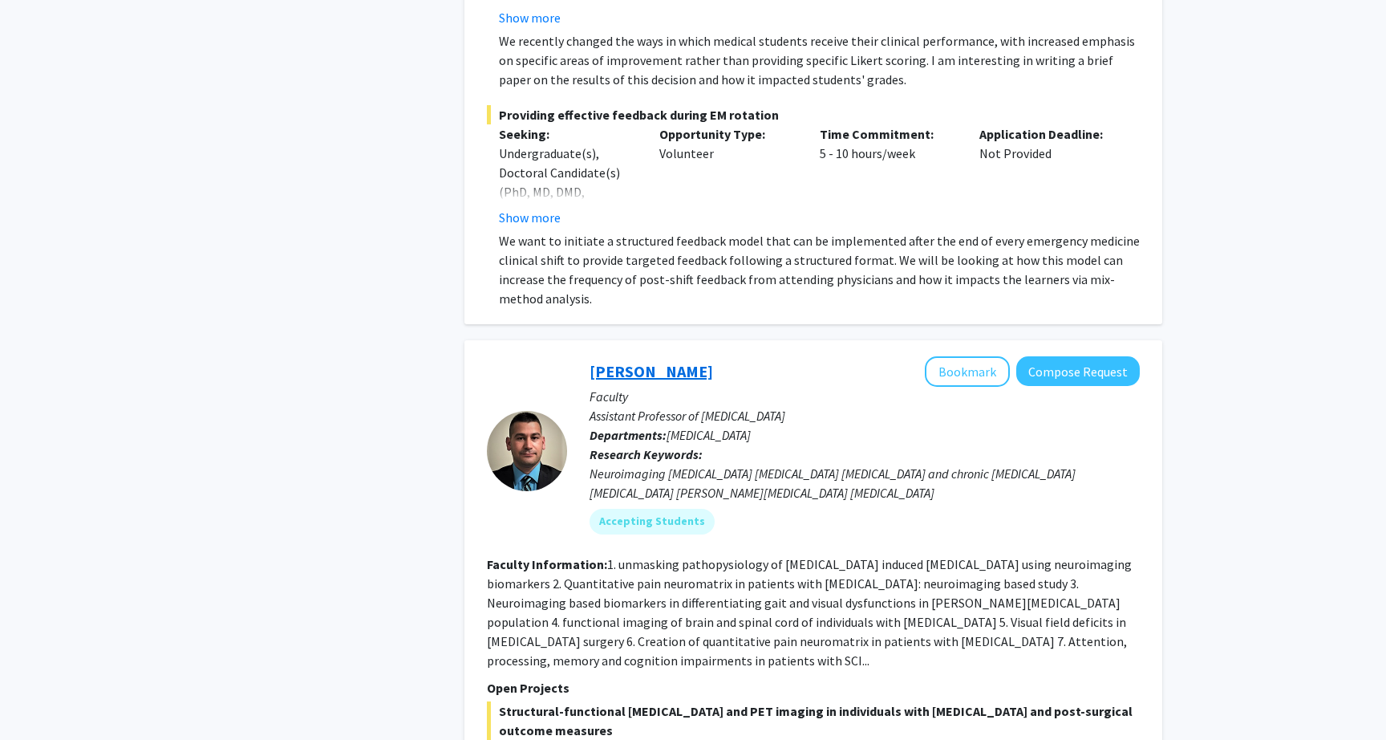
click at [663, 361] on link "[PERSON_NAME]" at bounding box center [652, 371] width 124 height 20
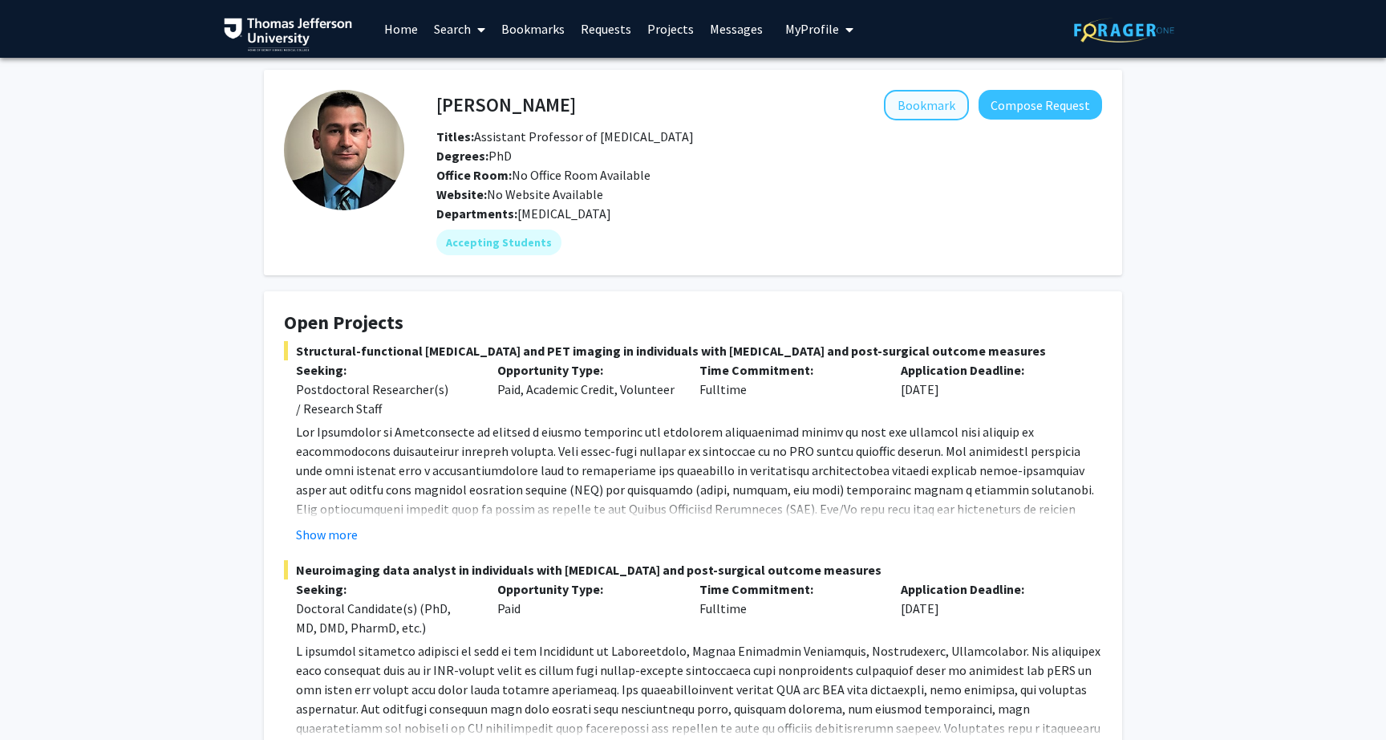
click at [927, 95] on button "Bookmark" at bounding box center [926, 105] width 85 height 30
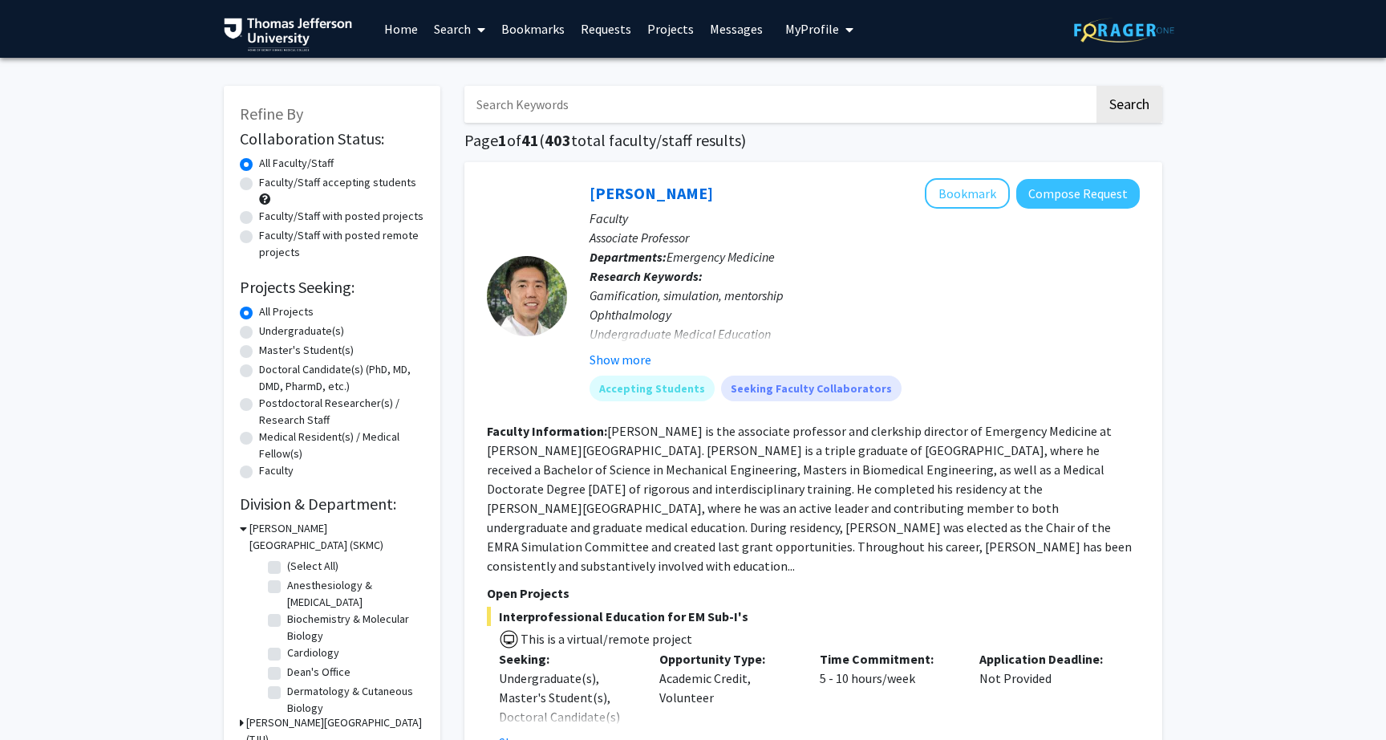
click at [585, 108] on input "Search Keywords" at bounding box center [780, 104] width 630 height 37
type input "surgery"
click at [1129, 107] on button "Search" at bounding box center [1130, 104] width 66 height 37
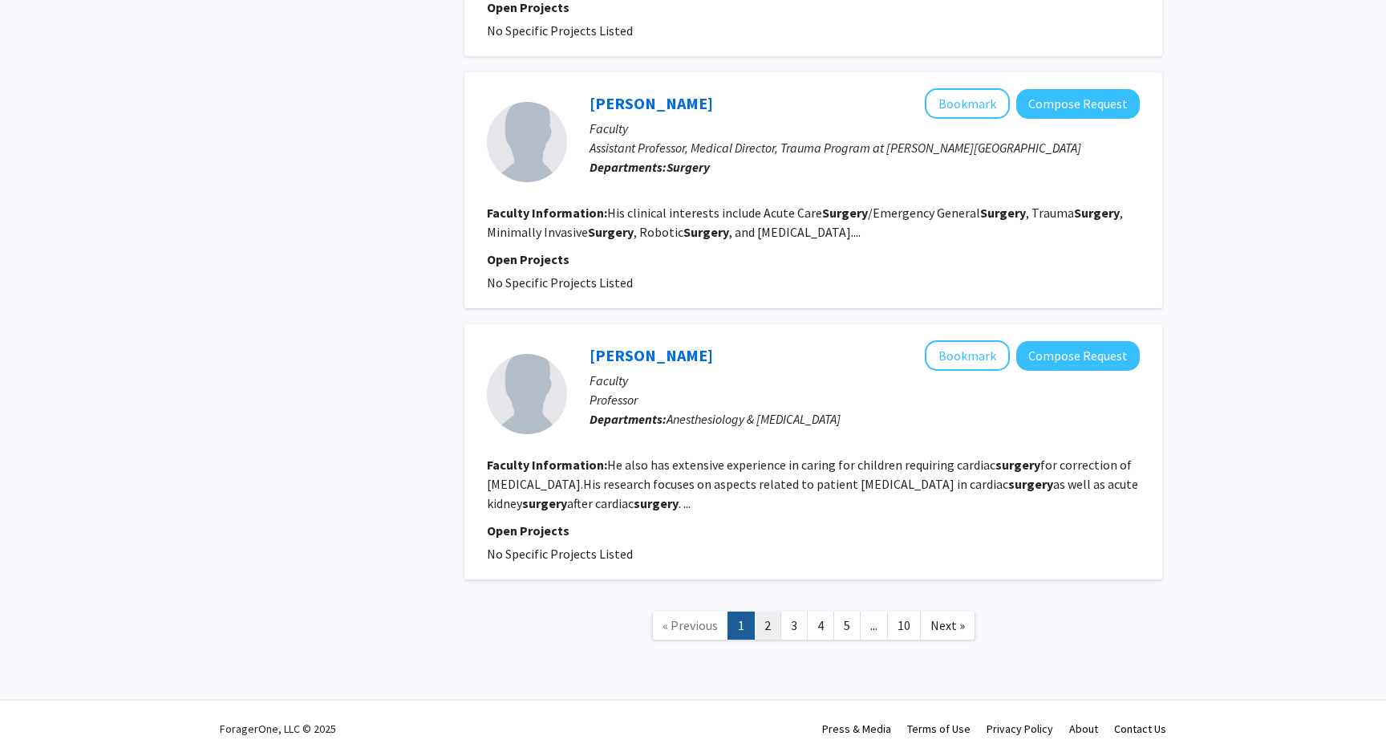
scroll to position [2579, 0]
click at [764, 612] on link "2" at bounding box center [767, 626] width 27 height 28
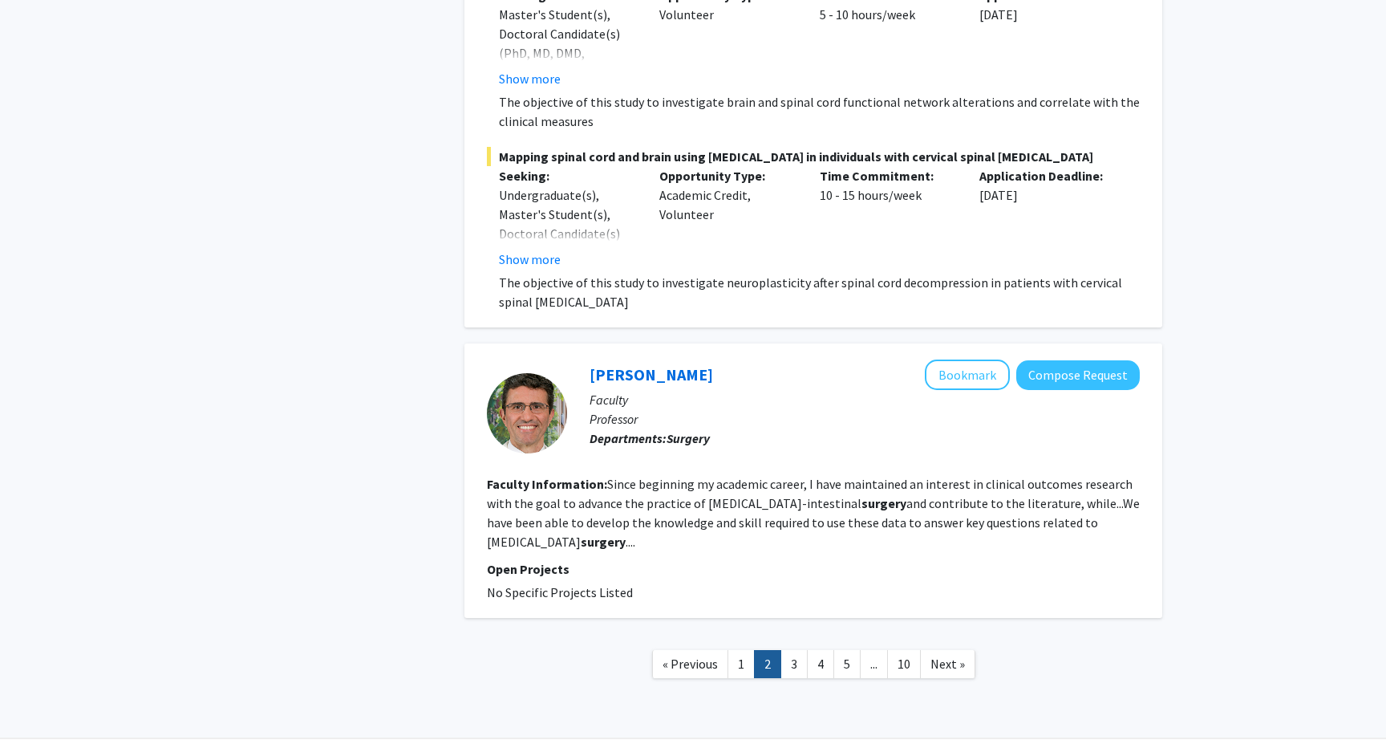
scroll to position [4076, 0]
click at [795, 651] on link "3" at bounding box center [794, 665] width 27 height 28
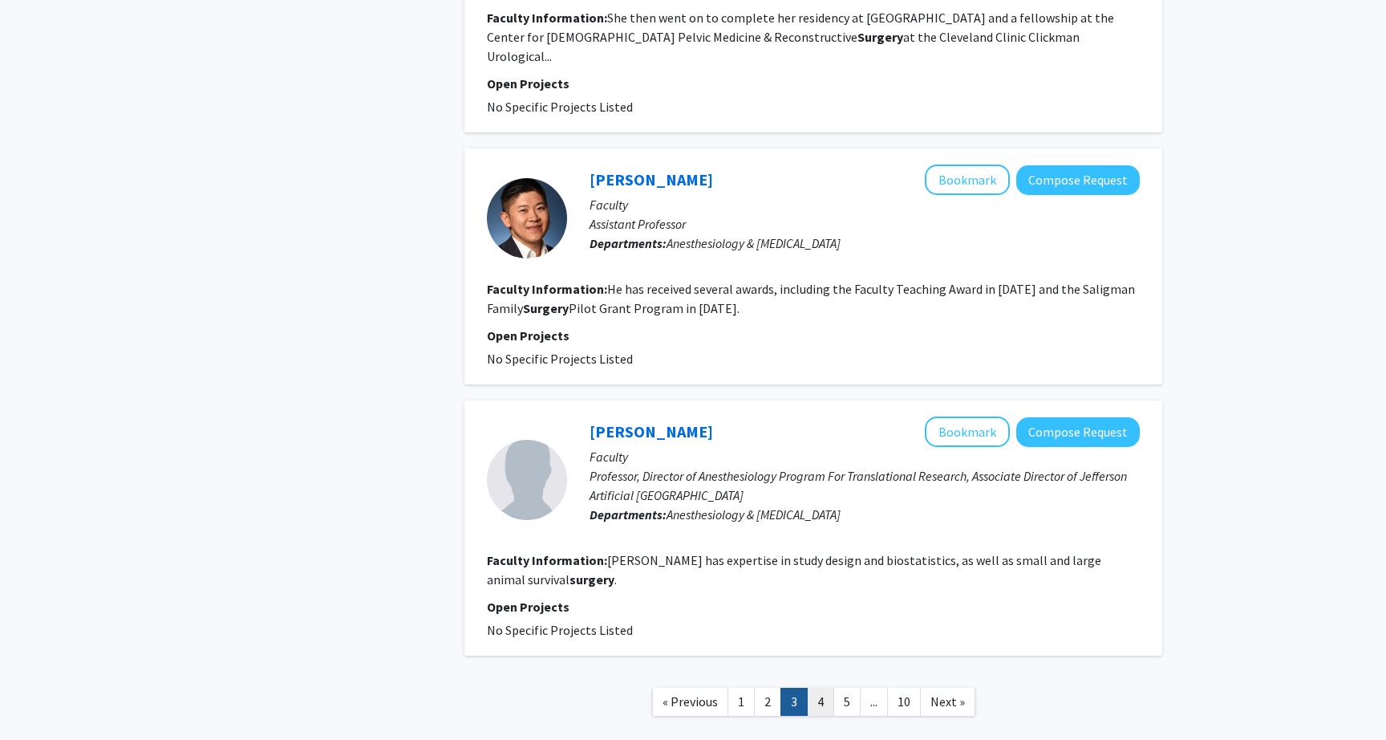
scroll to position [2188, 0]
click at [826, 689] on link "4" at bounding box center [820, 703] width 27 height 28
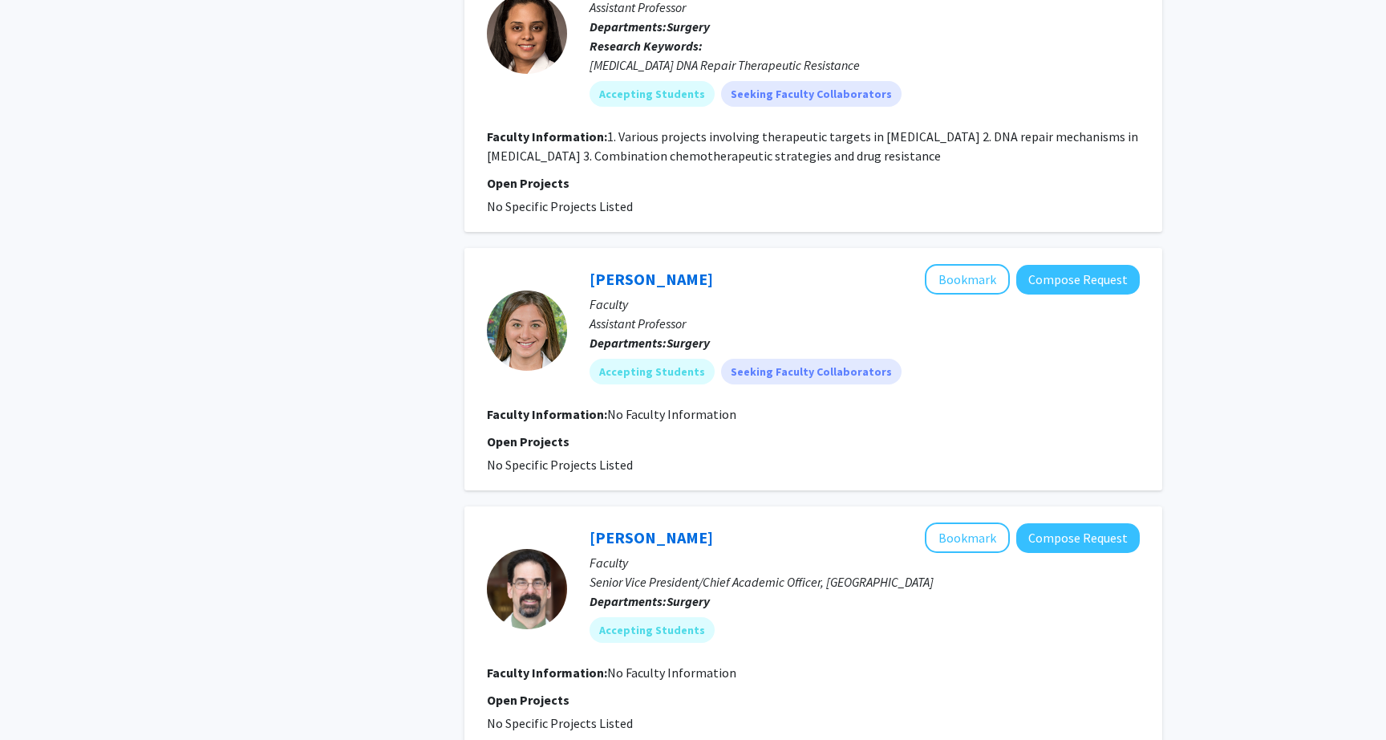
scroll to position [2652, 0]
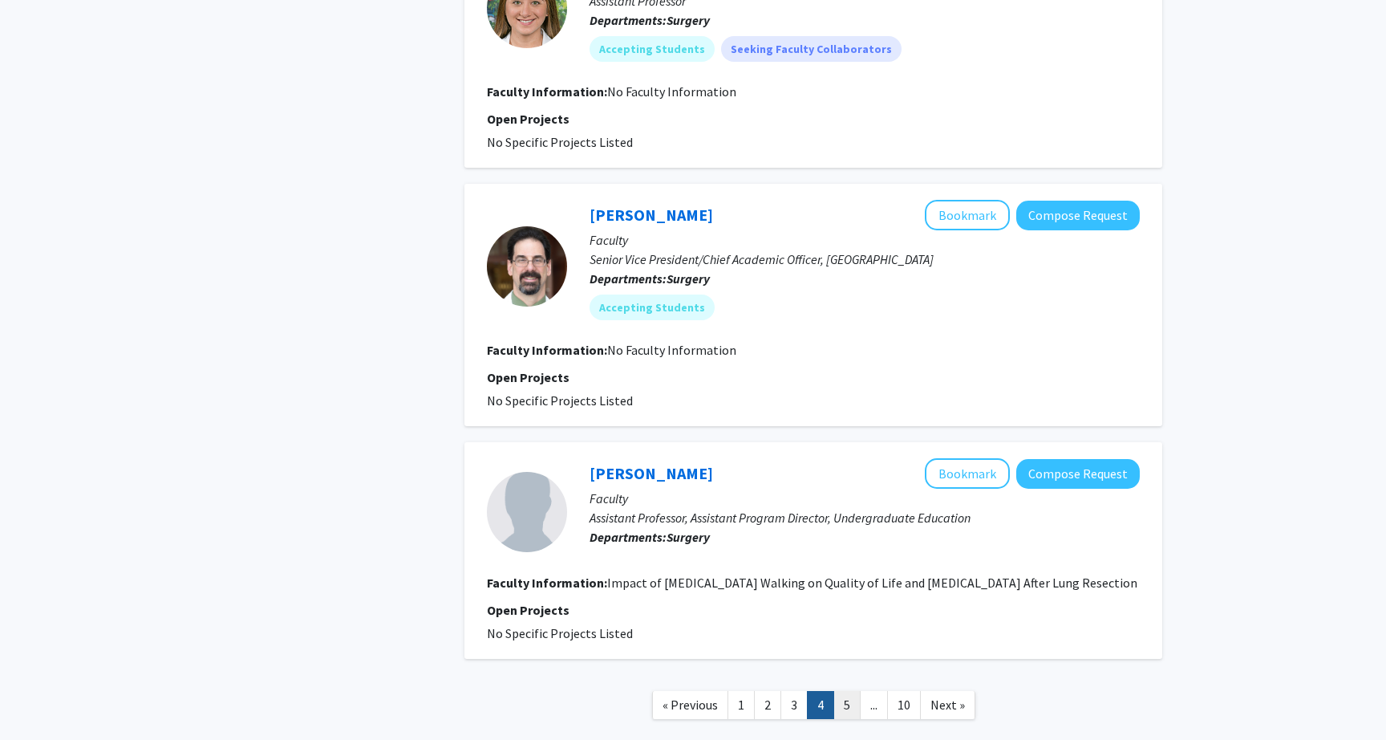
click at [846, 691] on link "5" at bounding box center [847, 705] width 27 height 28
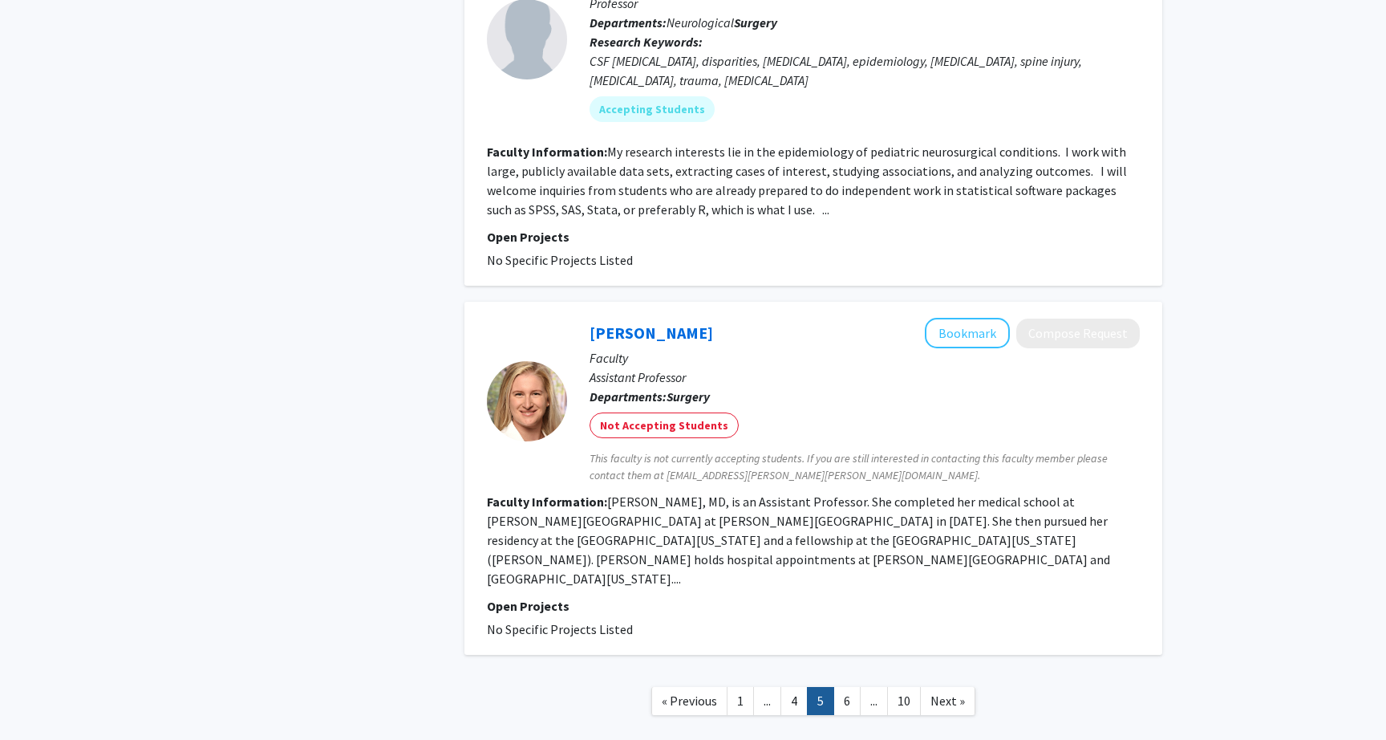
scroll to position [2380, 0]
click at [849, 684] on link "6" at bounding box center [847, 698] width 27 height 28
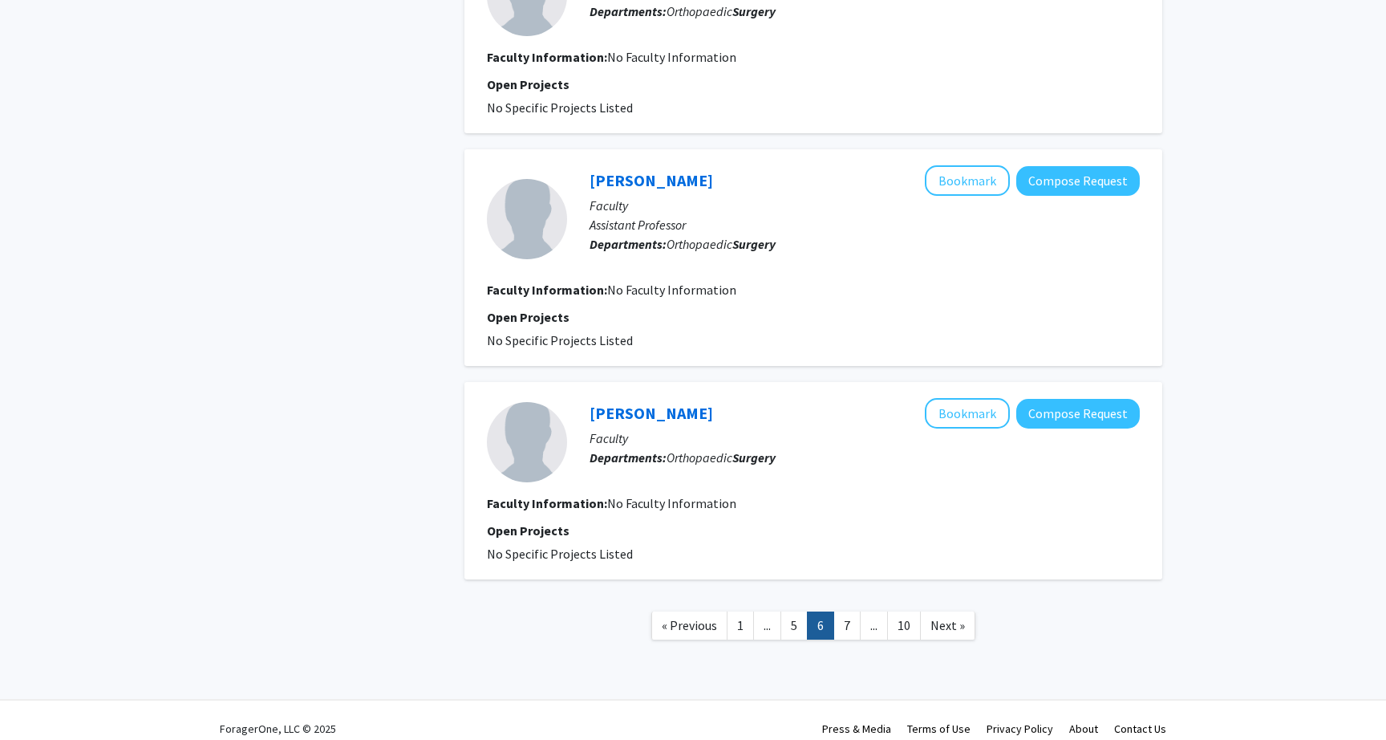
scroll to position [2252, 0]
click at [839, 612] on link "7" at bounding box center [847, 626] width 27 height 28
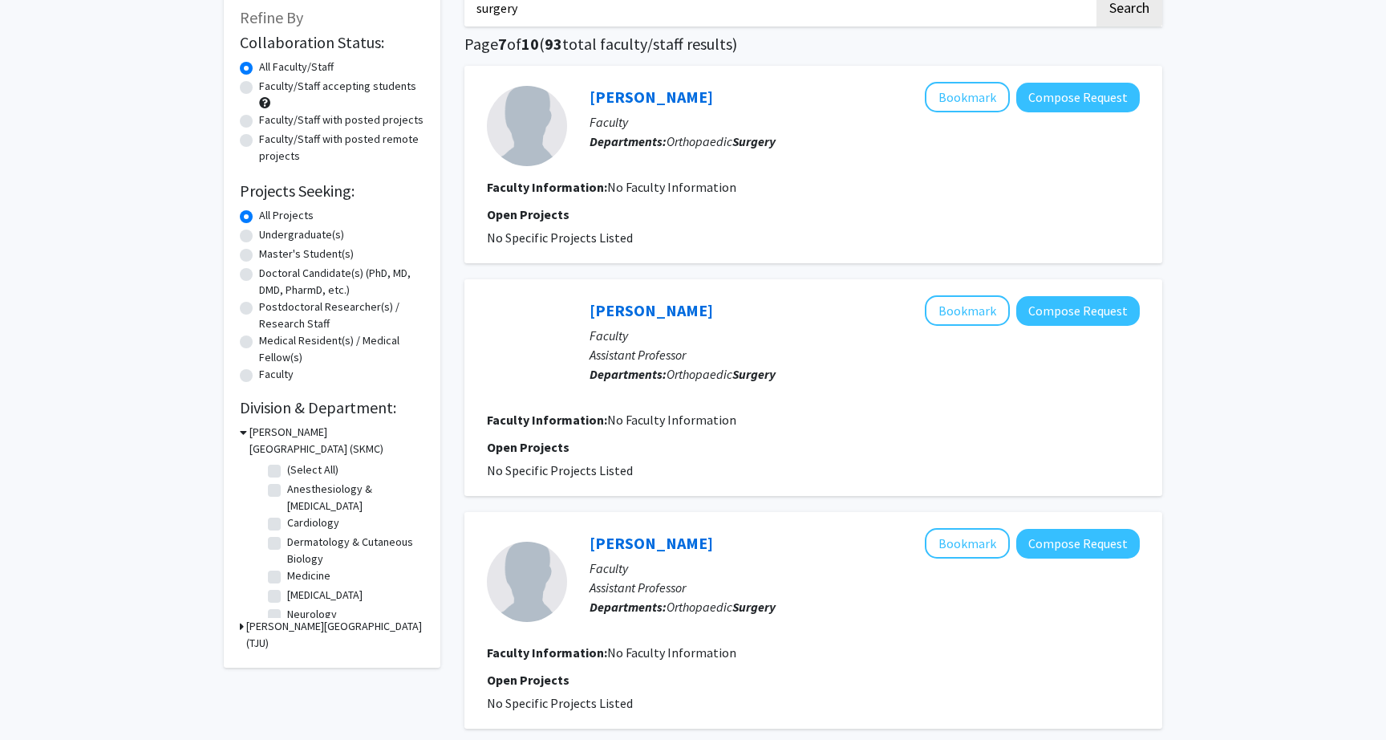
scroll to position [151, 0]
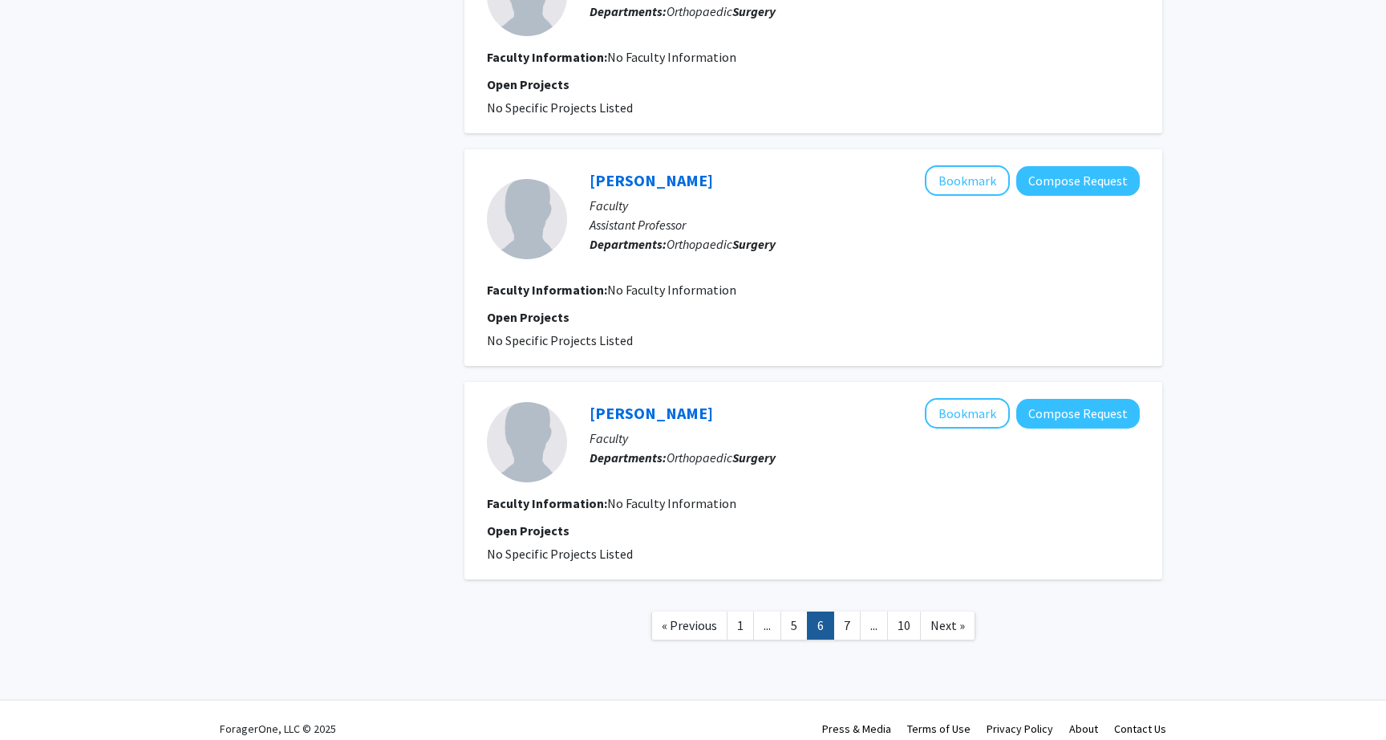
scroll to position [2252, 0]
click at [747, 612] on link "1" at bounding box center [740, 626] width 27 height 28
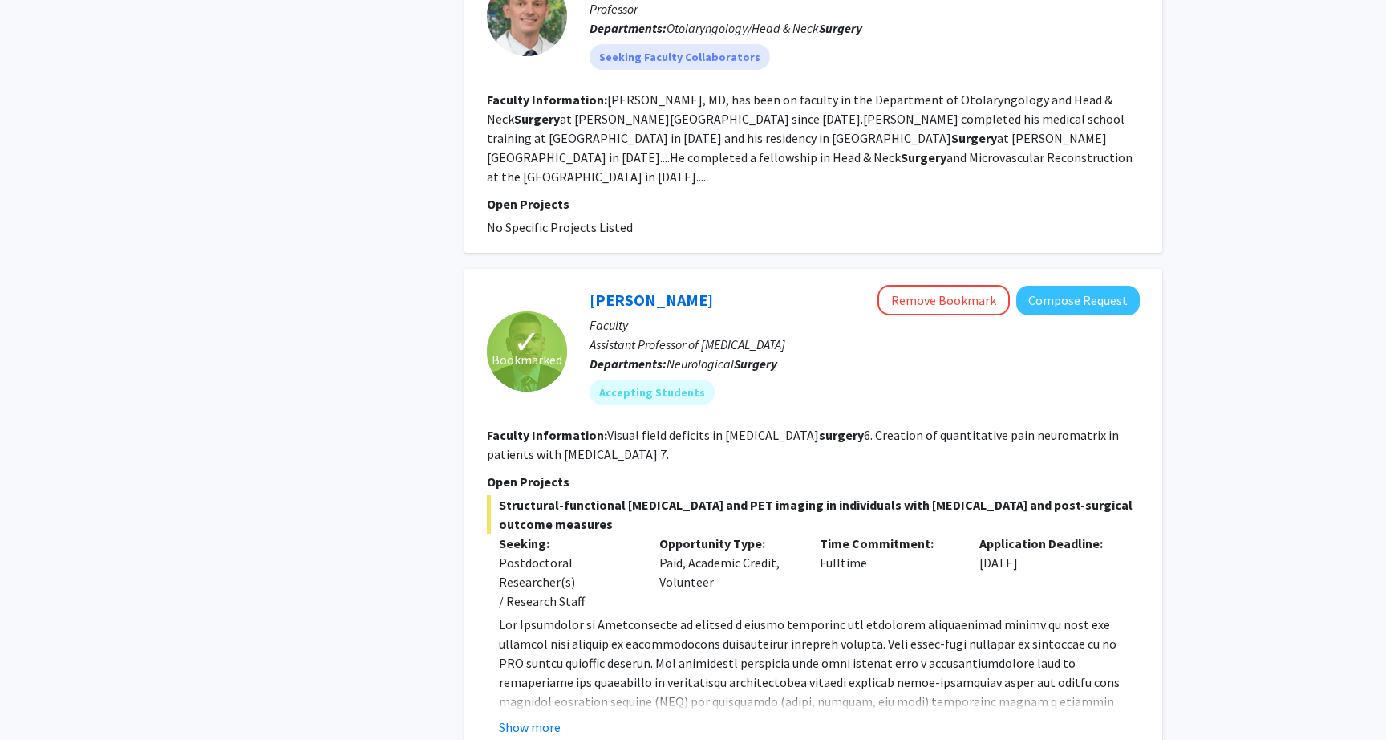
scroll to position [2855, 0]
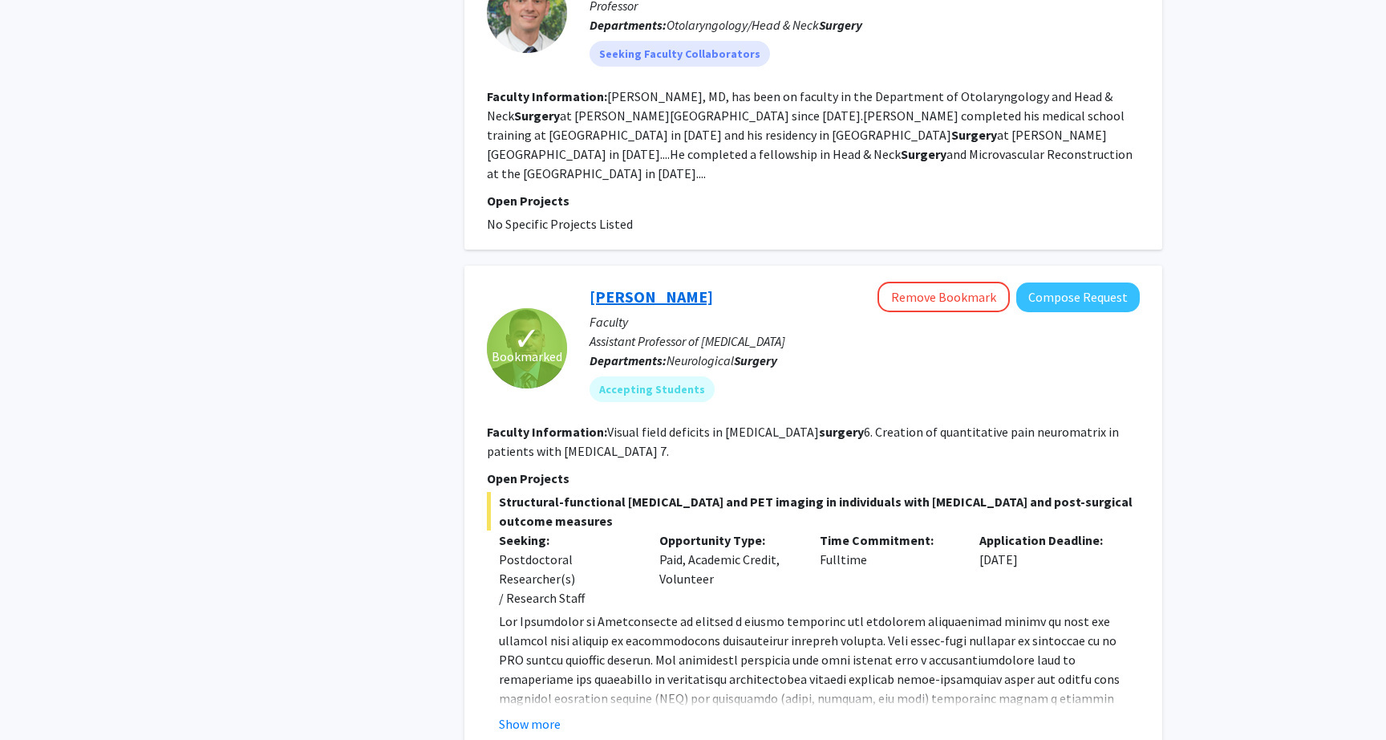
click at [671, 286] on link "[PERSON_NAME]" at bounding box center [652, 296] width 124 height 20
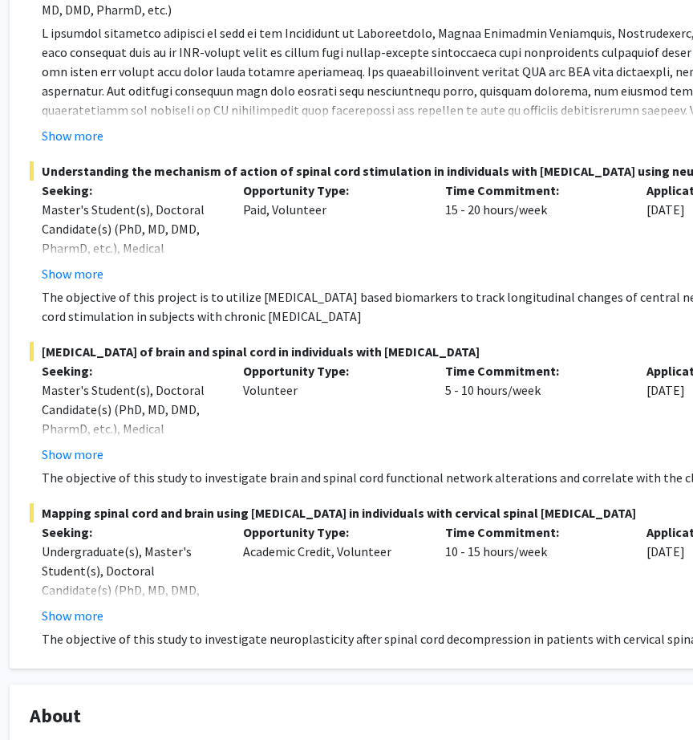
scroll to position [621, 43]
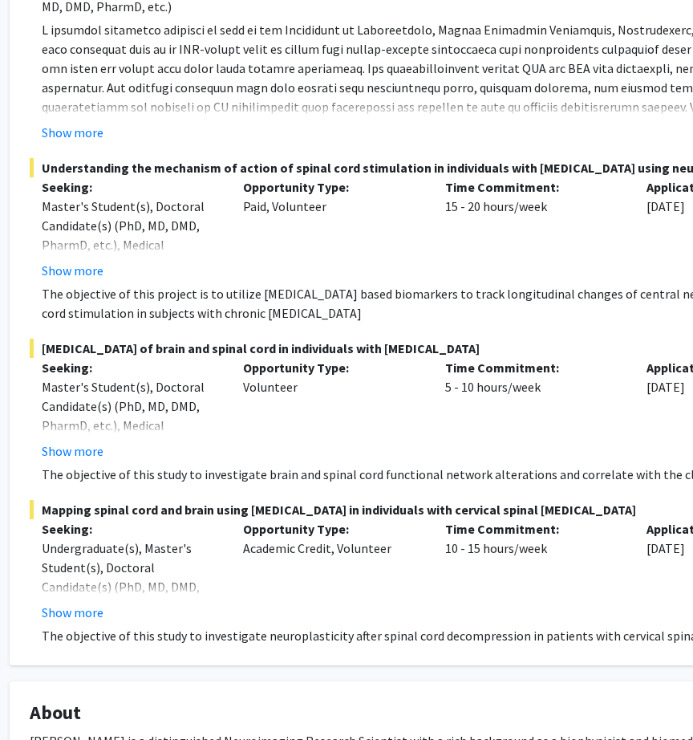
click at [497, 347] on span "[MEDICAL_DATA] of brain and spinal cord in individuals with [MEDICAL_DATA]" at bounding box center [439, 348] width 818 height 19
click at [99, 485] on fg-project-list "Structural-functional [MEDICAL_DATA] and PET imaging in individuals with [MEDIC…" at bounding box center [439, 182] width 818 height 925
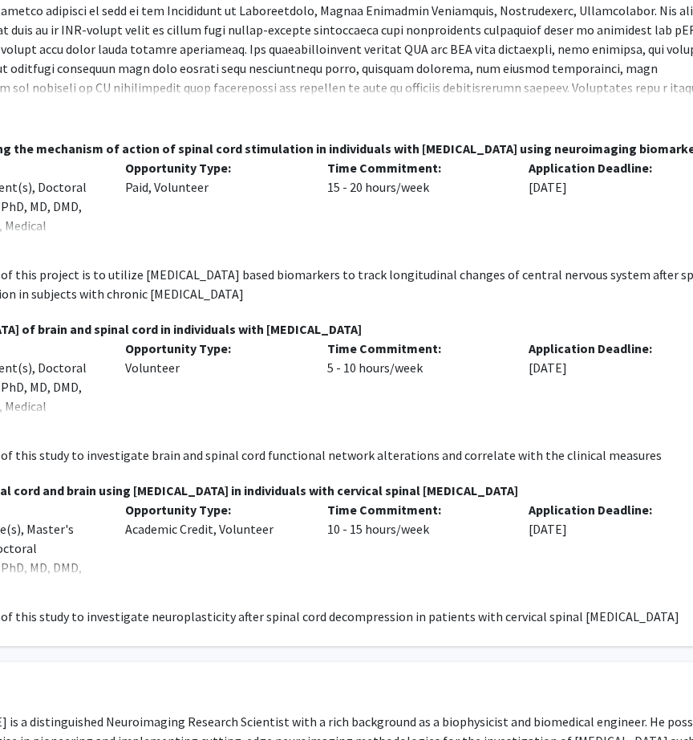
scroll to position [643, 164]
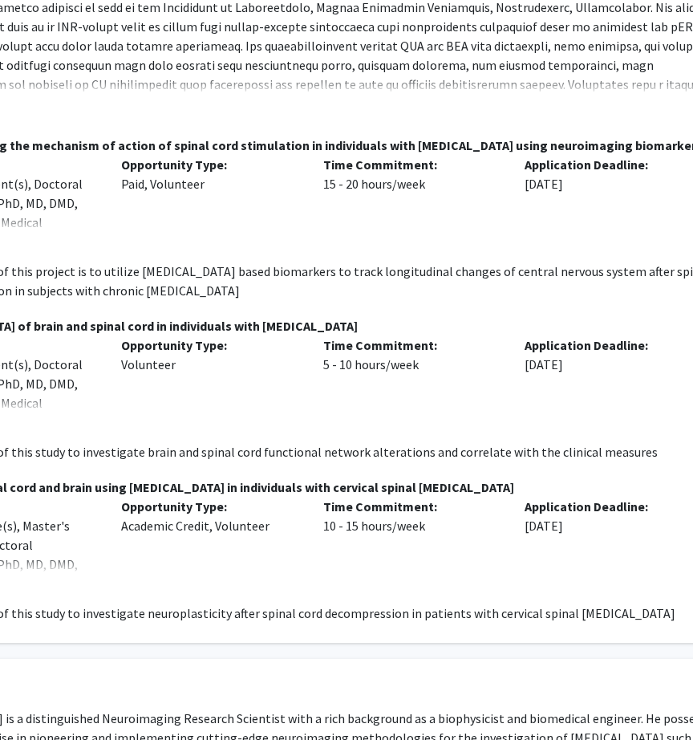
click at [451, 454] on p "The objective of this study to investigate brain and spinal cord functional net…" at bounding box center [323, 451] width 806 height 19
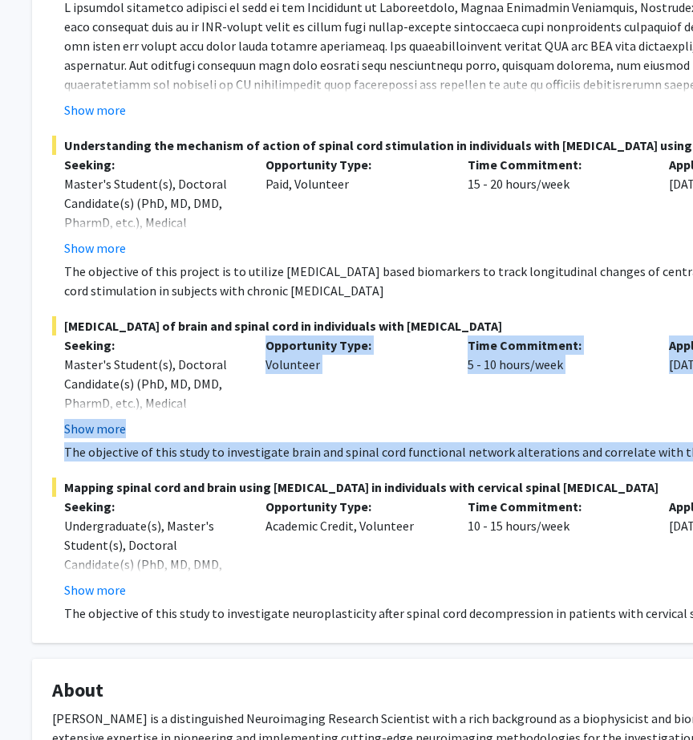
scroll to position [643, 0]
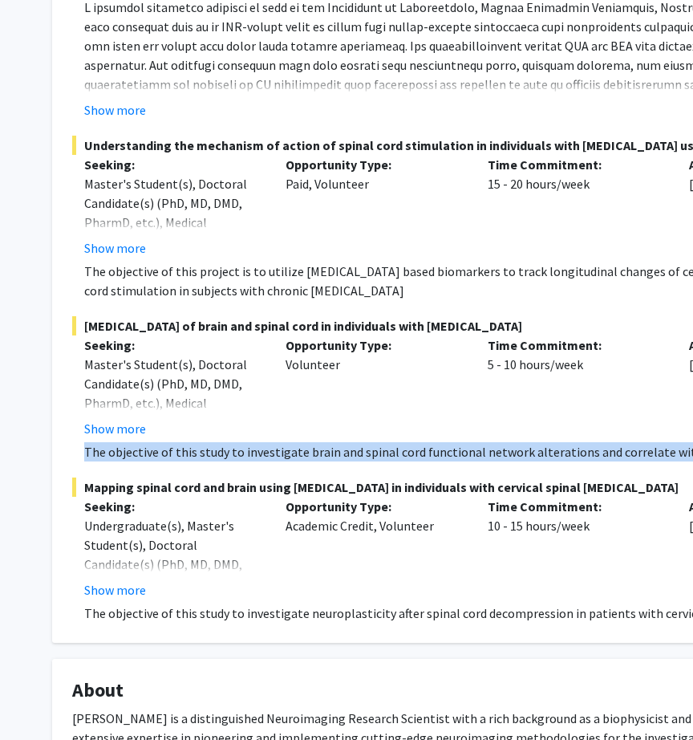
drag, startPoint x: 629, startPoint y: 456, endPoint x: 83, endPoint y: 455, distance: 545.6
click at [83, 455] on fg-read-more "The objective of this study to investigate brain and spinal cord functional net…" at bounding box center [481, 451] width 818 height 19
copy p "The objective of this study to investigate brain and spinal cord functional net…"
